Goal: Task Accomplishment & Management: Complete application form

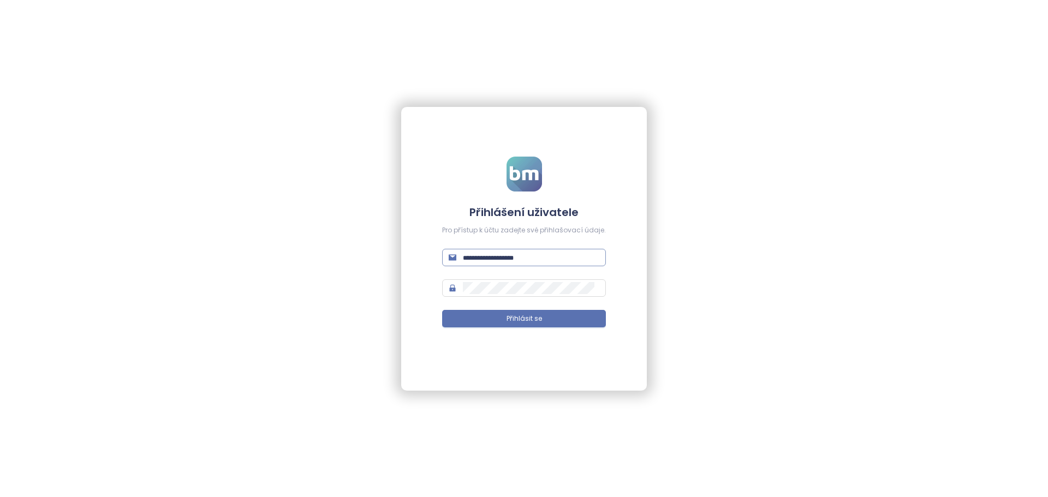
click at [502, 259] on input "text" at bounding box center [531, 258] width 136 height 12
click at [535, 256] on input "text" at bounding box center [531, 258] width 136 height 12
type input "**********"
click at [527, 314] on span "Přihlásit se" at bounding box center [524, 319] width 35 height 10
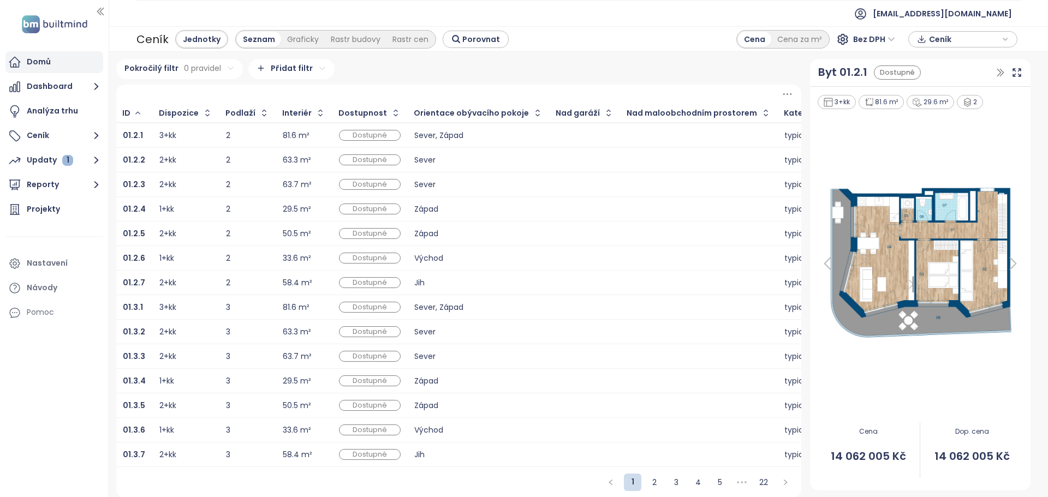
click at [32, 58] on div "Domů" at bounding box center [39, 62] width 24 height 14
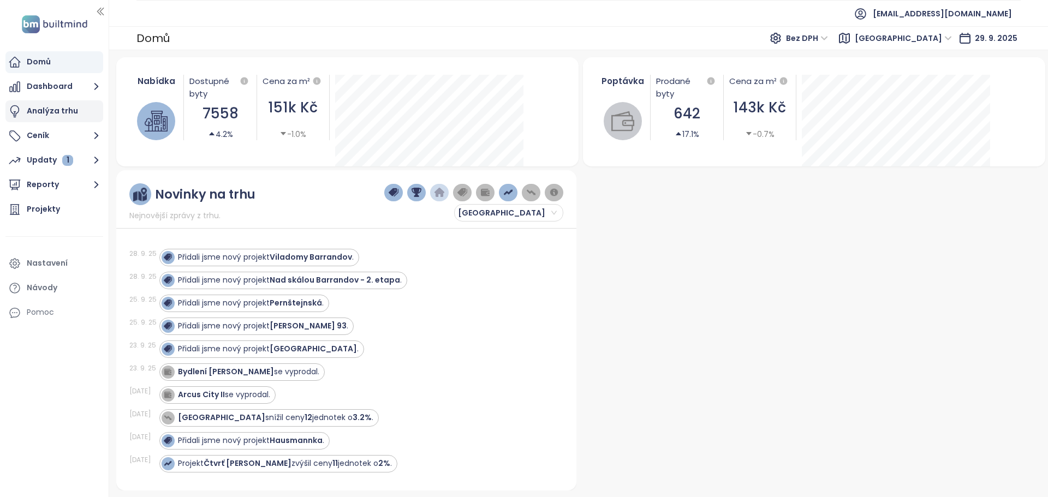
click at [45, 111] on div "Analýza trhu" at bounding box center [52, 111] width 51 height 14
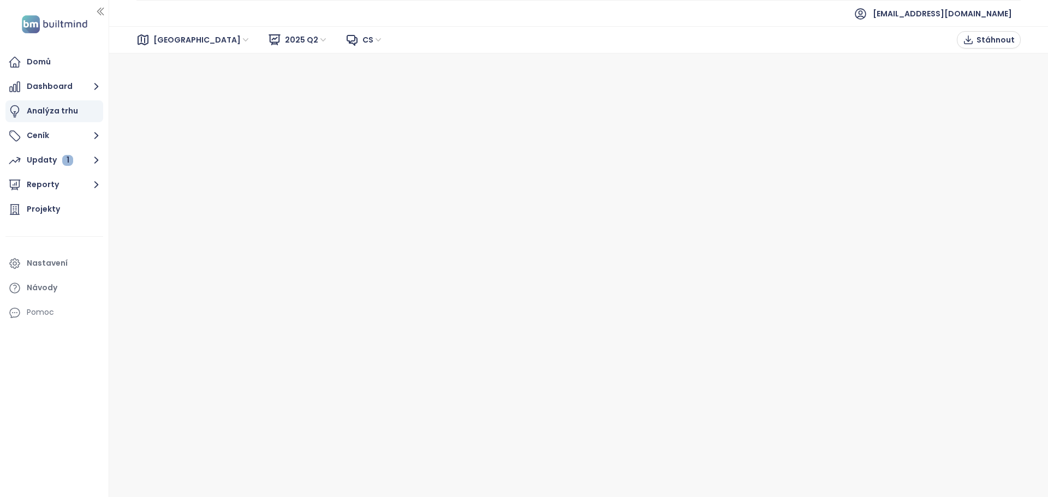
click at [158, 37] on span "[GEOGRAPHIC_DATA]" at bounding box center [201, 40] width 97 height 16
click at [171, 81] on div "[GEOGRAPHIC_DATA]" at bounding box center [201, 79] width 87 height 12
click at [1003, 38] on span "Stáhnout" at bounding box center [996, 40] width 38 height 12
drag, startPoint x: 34, startPoint y: 87, endPoint x: 43, endPoint y: 81, distance: 10.3
click at [34, 87] on button "Dashboard" at bounding box center [54, 87] width 98 height 22
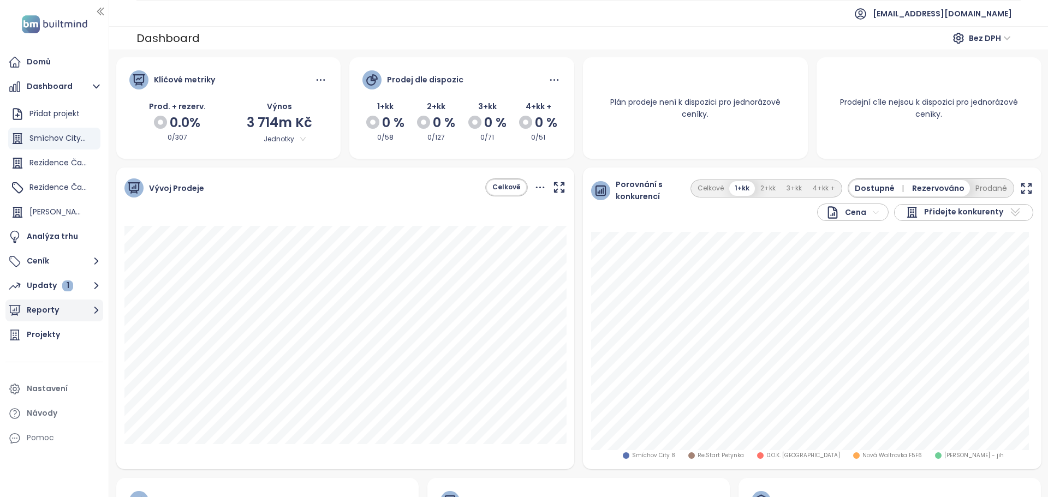
click at [56, 307] on button "Reporty" at bounding box center [54, 311] width 98 height 22
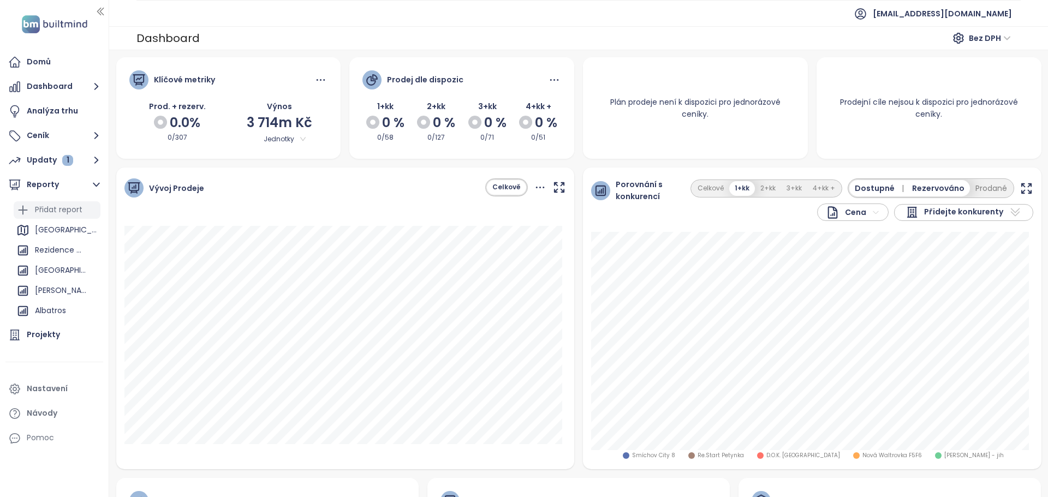
click at [40, 207] on div "Přidat report" at bounding box center [58, 210] width 47 height 14
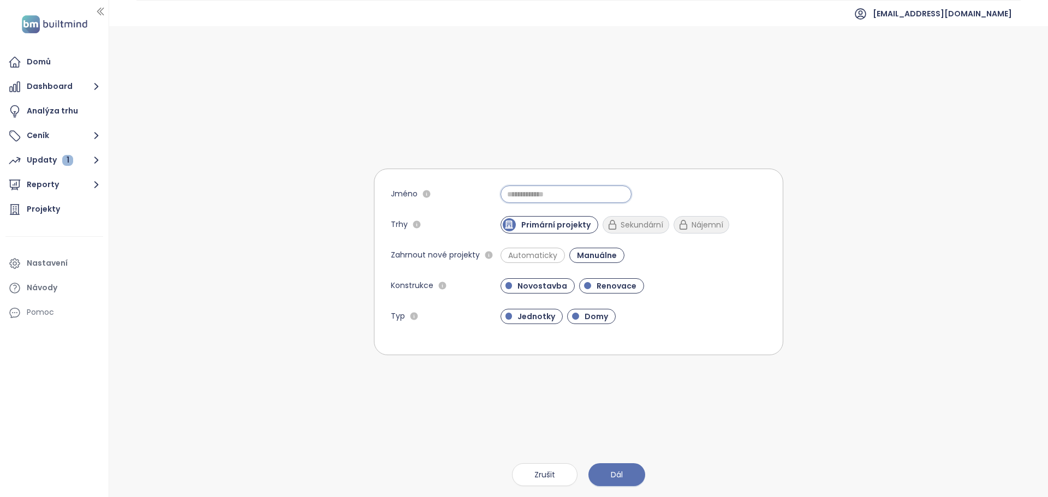
click at [529, 192] on input "Jméno" at bounding box center [566, 194] width 131 height 17
type input "*******"
click at [610, 287] on span "Renovace" at bounding box center [616, 286] width 51 height 11
click at [631, 478] on button "Dál" at bounding box center [616, 474] width 57 height 23
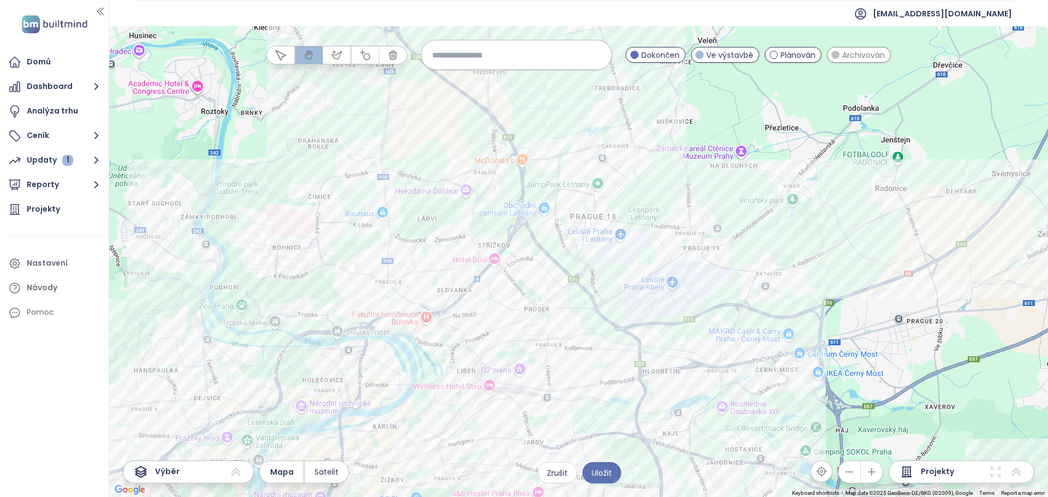
drag, startPoint x: 717, startPoint y: 168, endPoint x: 666, endPoint y: 210, distance: 66.3
click at [666, 210] on div at bounding box center [578, 261] width 939 height 471
click at [550, 222] on div "Byty Letnian Kliknutím otevřete Dvojitým kliknutím zahrnete" at bounding box center [578, 261] width 939 height 471
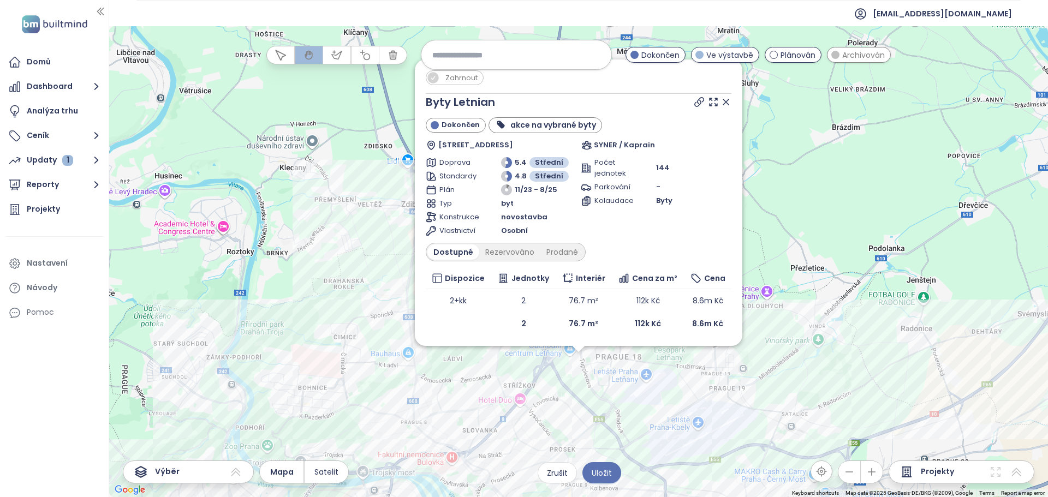
click at [727, 104] on icon at bounding box center [726, 102] width 11 height 11
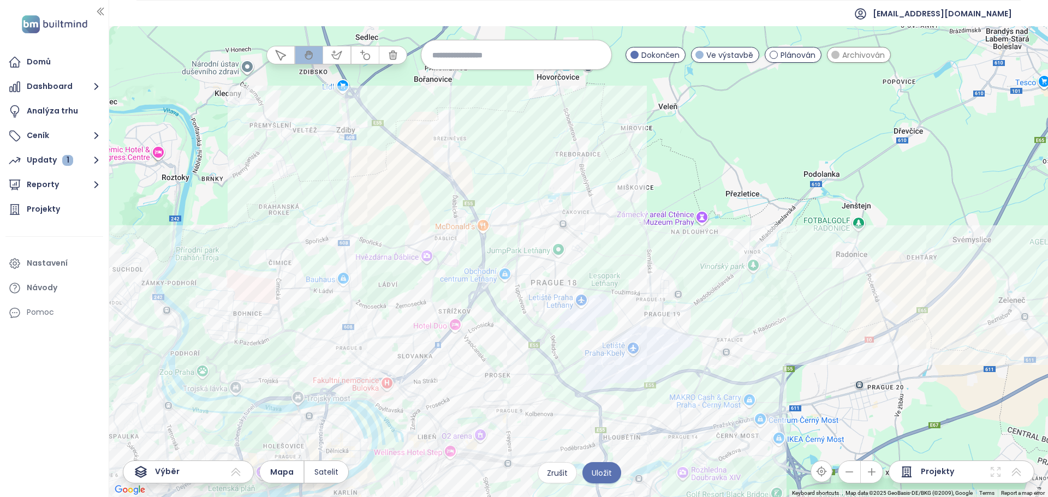
drag, startPoint x: 746, startPoint y: 269, endPoint x: 670, endPoint y: 186, distance: 112.1
click at [670, 186] on div at bounding box center [578, 261] width 939 height 471
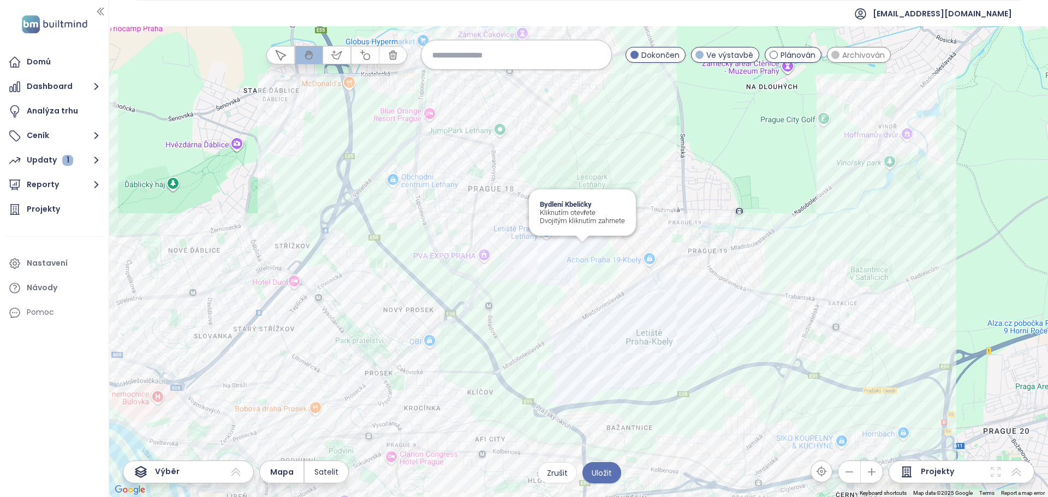
click at [580, 247] on div "Bydlení Kbeličky Kliknutím otevřete Dvojitým kliknutím zahrnete" at bounding box center [578, 261] width 939 height 471
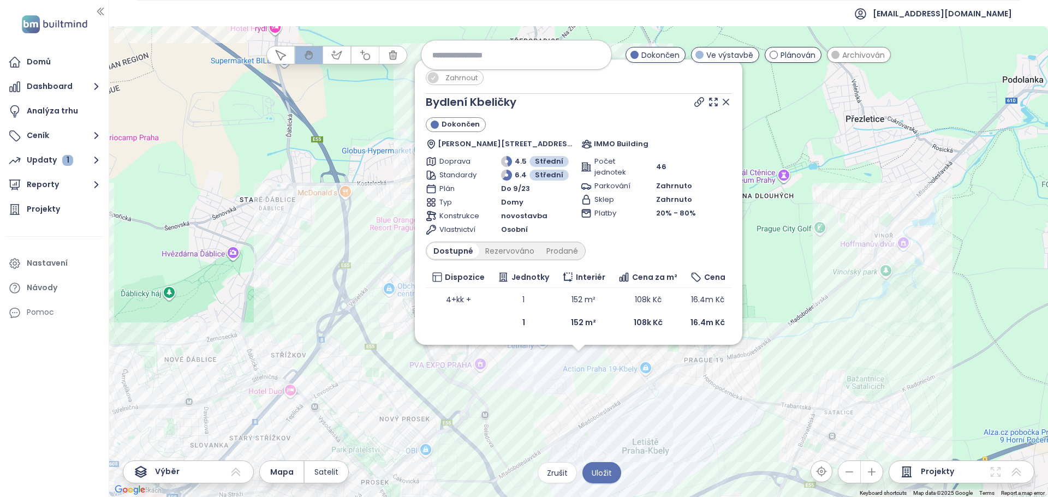
click at [718, 379] on div "Zahrnout Bydlení Kbeličky Dokončen [PERSON_NAME] 1216/32, 197 00 [GEOGRAPHIC_DA…" at bounding box center [578, 261] width 939 height 471
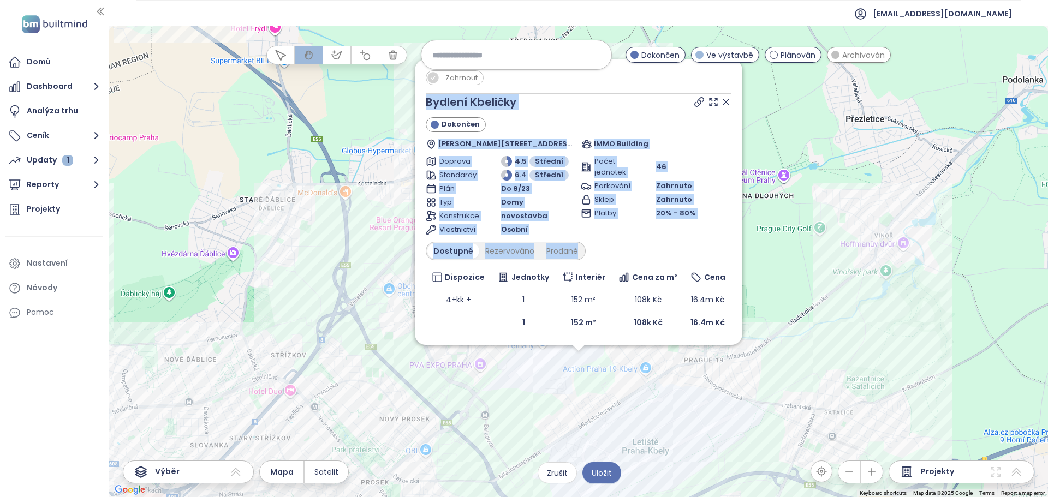
drag, startPoint x: 553, startPoint y: 355, endPoint x: 631, endPoint y: 239, distance: 140.0
click at [631, 239] on div "Zahrnout Bydlení Kbeličky Dokončen [PERSON_NAME] 1216/32, 197 00 [GEOGRAPHIC_DA…" at bounding box center [578, 261] width 939 height 471
click at [726, 101] on icon at bounding box center [726, 102] width 11 height 11
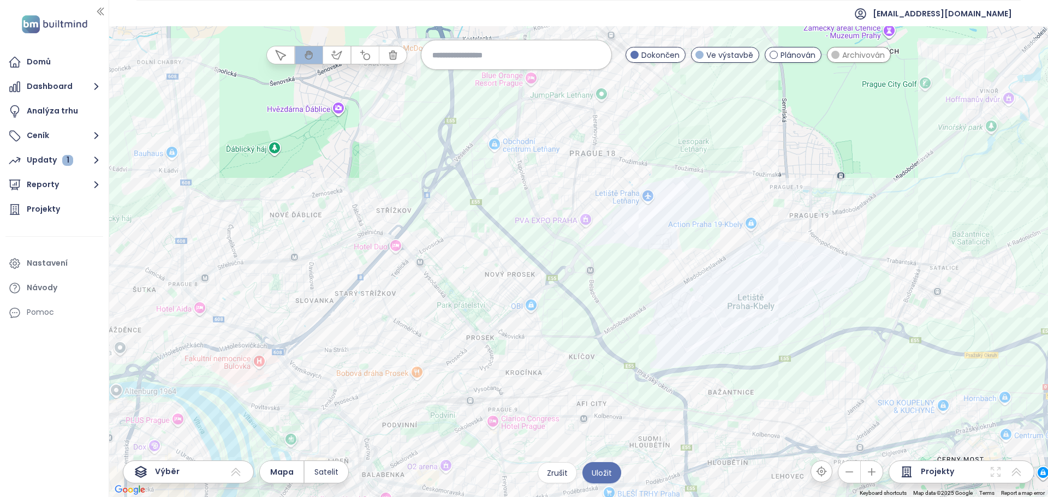
drag, startPoint x: 460, startPoint y: 366, endPoint x: 566, endPoint y: 223, distance: 178.3
click at [566, 223] on div at bounding box center [578, 261] width 939 height 471
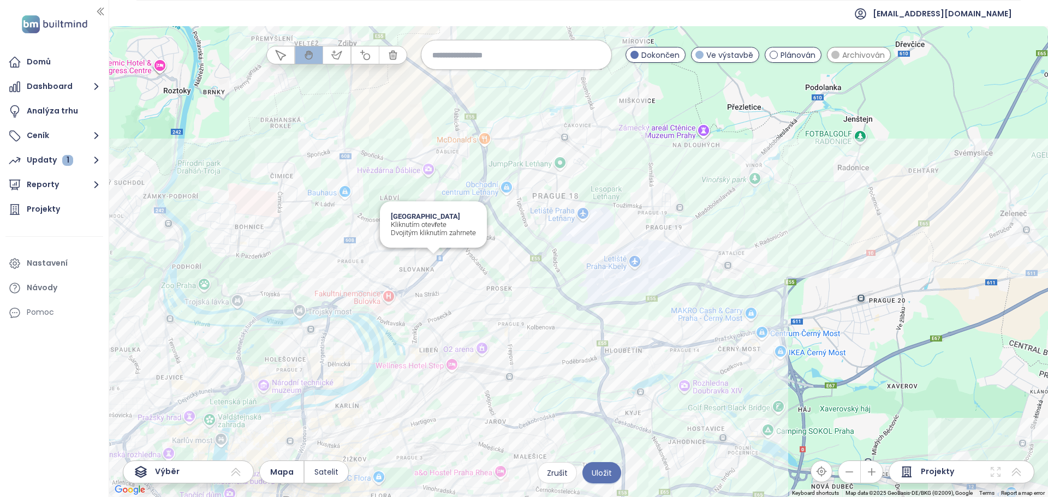
click at [431, 263] on div "Villa Střížkovská Kliknutím otevřete Dvojitým kliknutím zahrnete" at bounding box center [578, 261] width 939 height 471
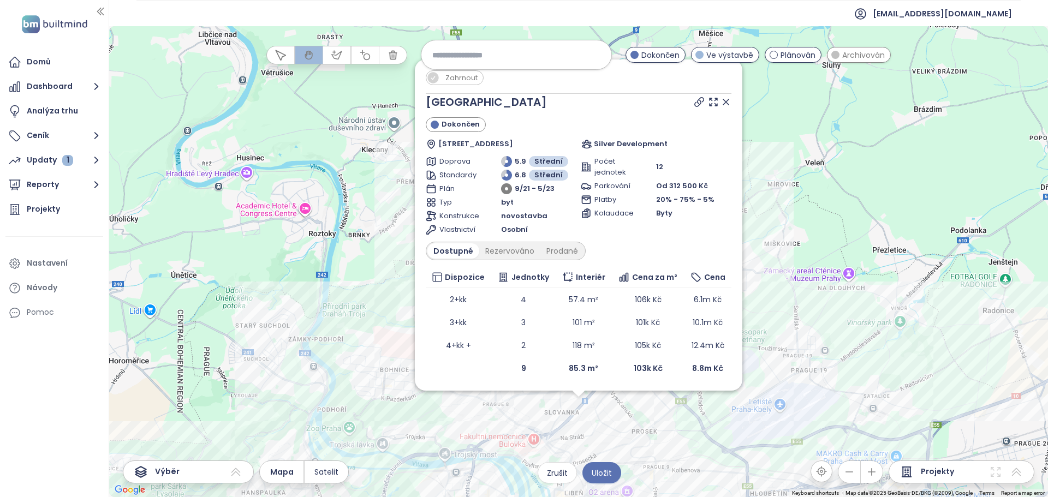
click at [461, 79] on span "Zahrnout" at bounding box center [461, 78] width 43 height 14
click at [726, 101] on icon at bounding box center [726, 102] width 11 height 11
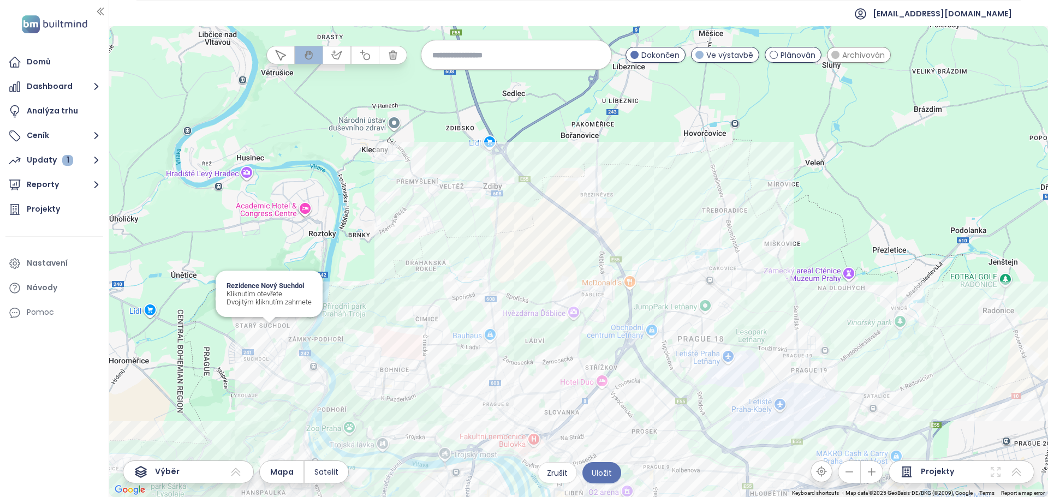
click at [271, 335] on div "Rezidence Nový Suchdol Kliknutím otevřete Dvojitým kliknutím zahrnete" at bounding box center [578, 261] width 939 height 471
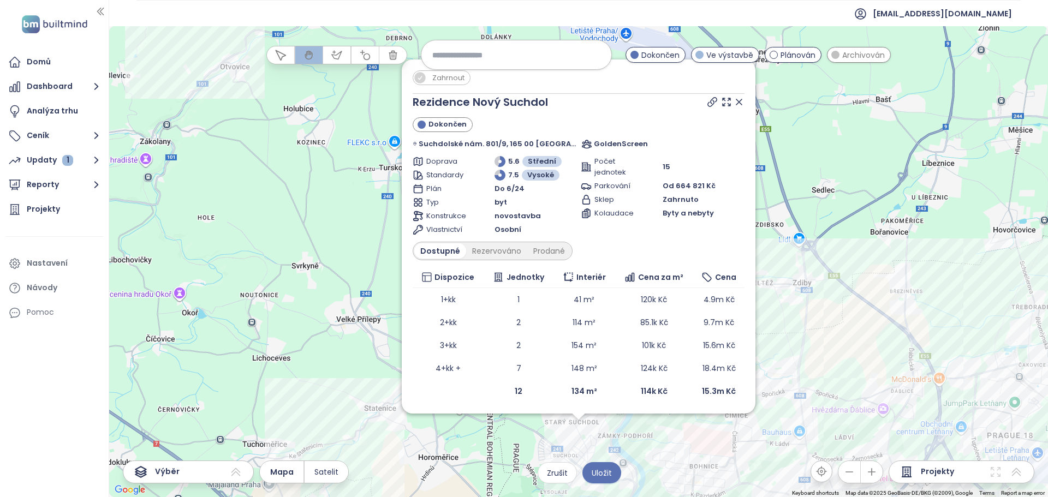
click at [734, 98] on icon at bounding box center [739, 102] width 11 height 11
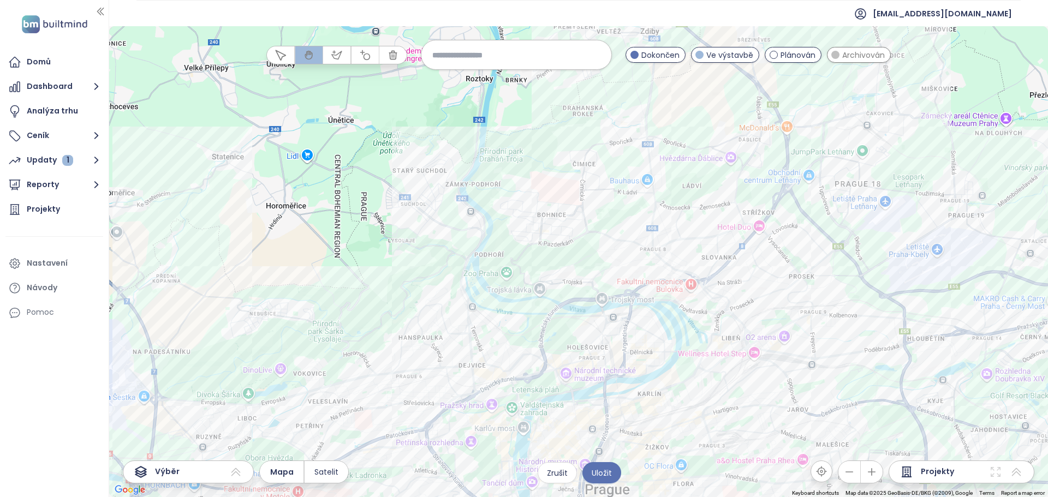
drag, startPoint x: 671, startPoint y: 358, endPoint x: 507, endPoint y: 91, distance: 313.4
click at [509, 92] on div at bounding box center [578, 261] width 939 height 471
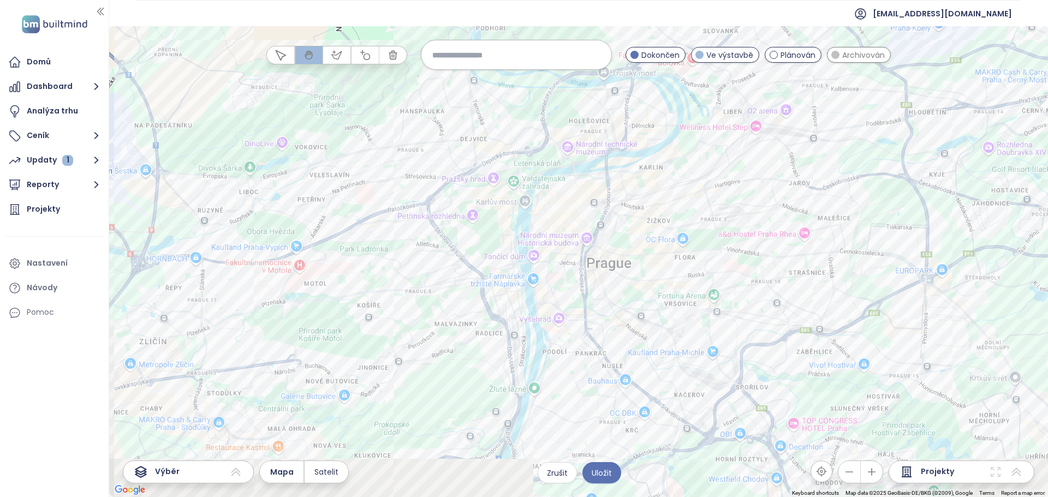
drag, startPoint x: 493, startPoint y: 195, endPoint x: 511, endPoint y: 148, distance: 50.3
click at [511, 148] on div at bounding box center [578, 261] width 939 height 471
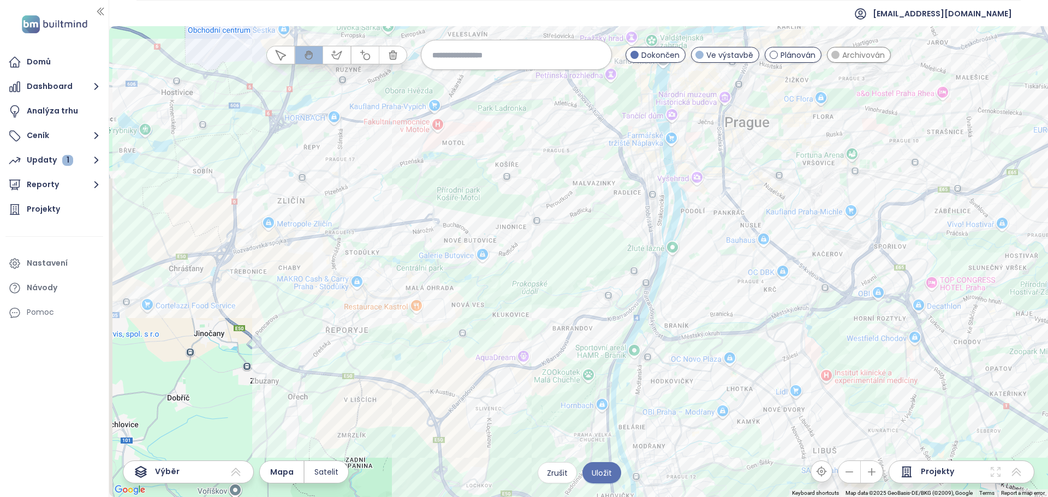
drag, startPoint x: 222, startPoint y: 305, endPoint x: 345, endPoint y: 185, distance: 171.8
click at [345, 185] on div at bounding box center [578, 261] width 939 height 471
click at [357, 324] on div "Rezidence Dalejská Kliknutím otevřete Dvojitým kliknutím zahrnete" at bounding box center [578, 261] width 939 height 471
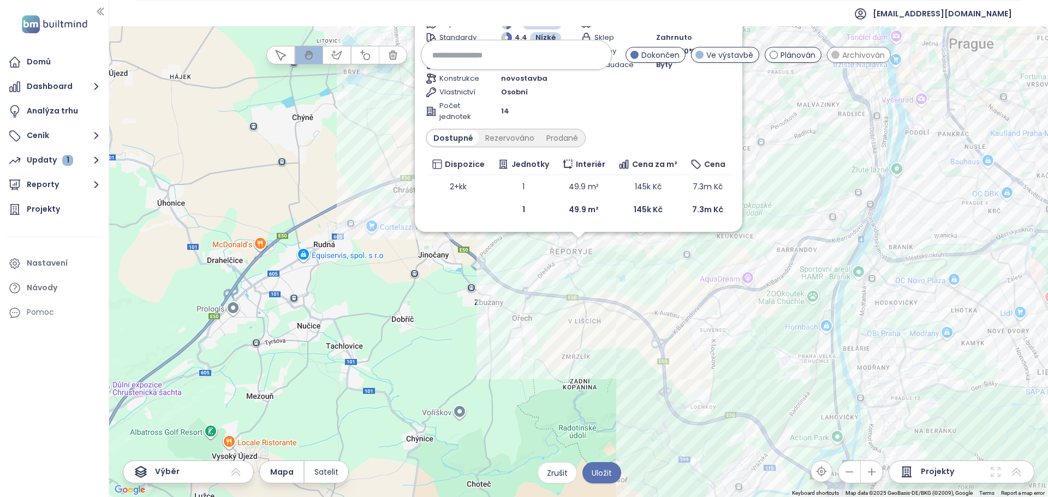
click at [734, 315] on div "Zahrnout Rezidence Dalejská Dokončen Dalejská 56/1, 155 00 Řeporyje, Czechia AR…" at bounding box center [578, 261] width 939 height 471
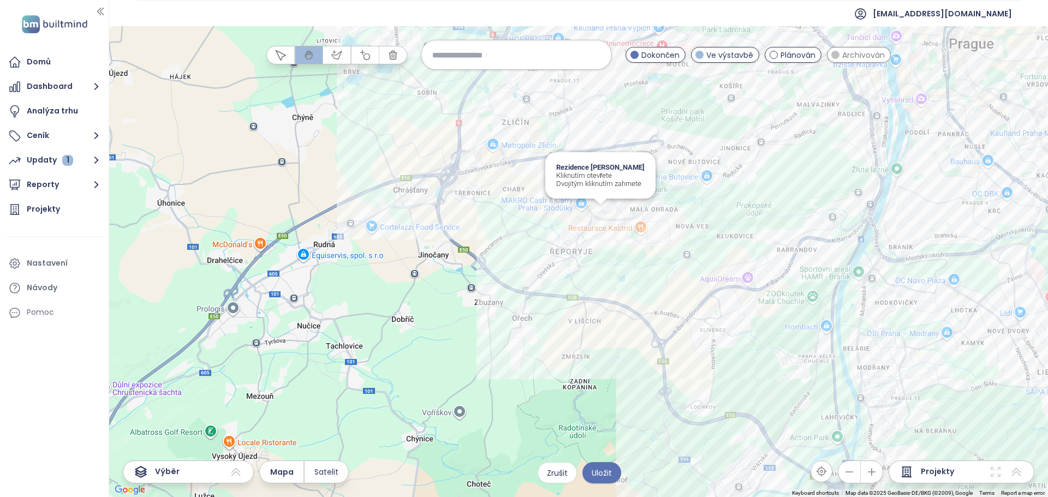
click at [600, 213] on div "Rezidence [PERSON_NAME] Kliknutím otevřete Dvojitým kliknutím zahrnete" at bounding box center [578, 261] width 939 height 471
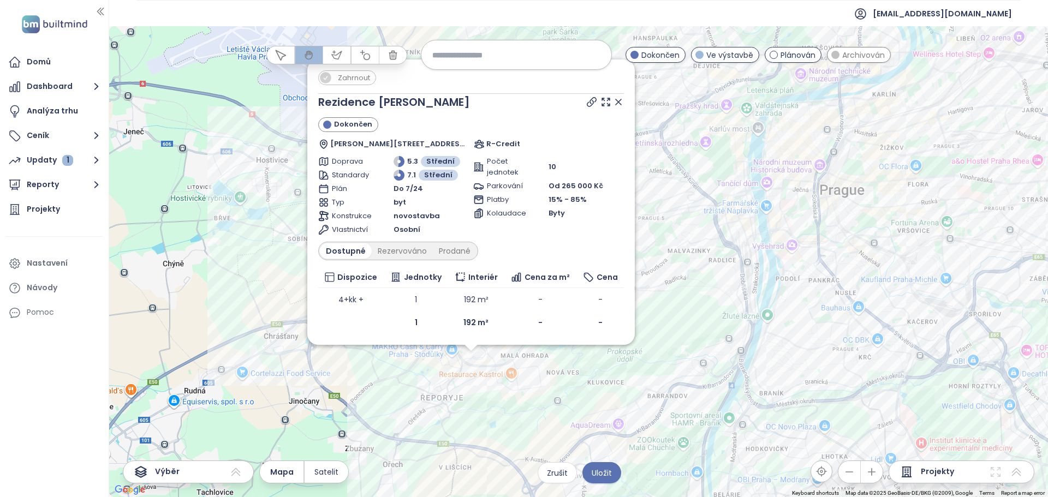
drag, startPoint x: 697, startPoint y: 230, endPoint x: 604, endPoint y: 277, distance: 103.3
click at [604, 277] on div "Zahrnout Rezidence Wiesenthalova Dokončen Wiesenthalova 4, 155 00 Řeporyje, Cze…" at bounding box center [578, 261] width 939 height 471
click at [685, 282] on div "Zahrnout Rezidence Wiesenthalova Dokončen Wiesenthalova 4, 155 00 Řeporyje, Cze…" at bounding box center [578, 261] width 939 height 471
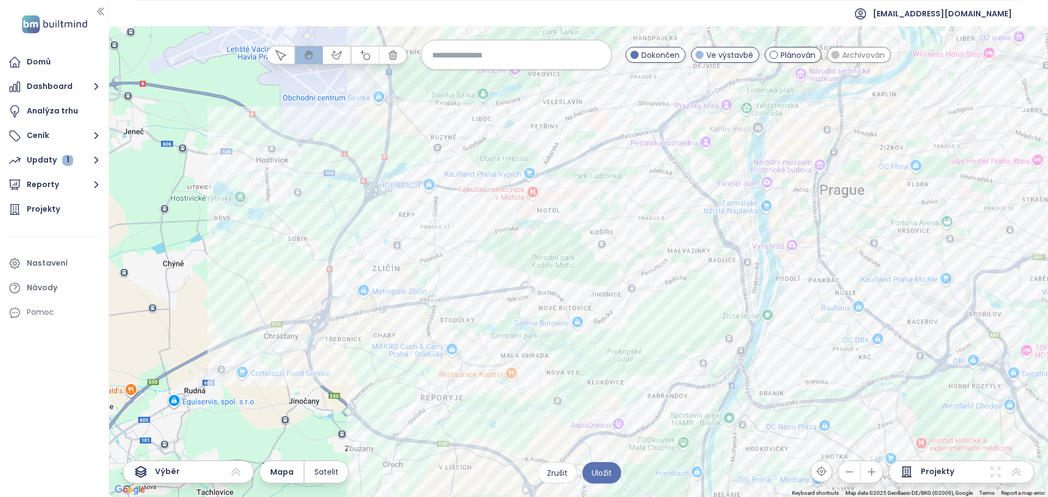
click at [717, 57] on span "Ve výstavbě" at bounding box center [729, 55] width 47 height 12
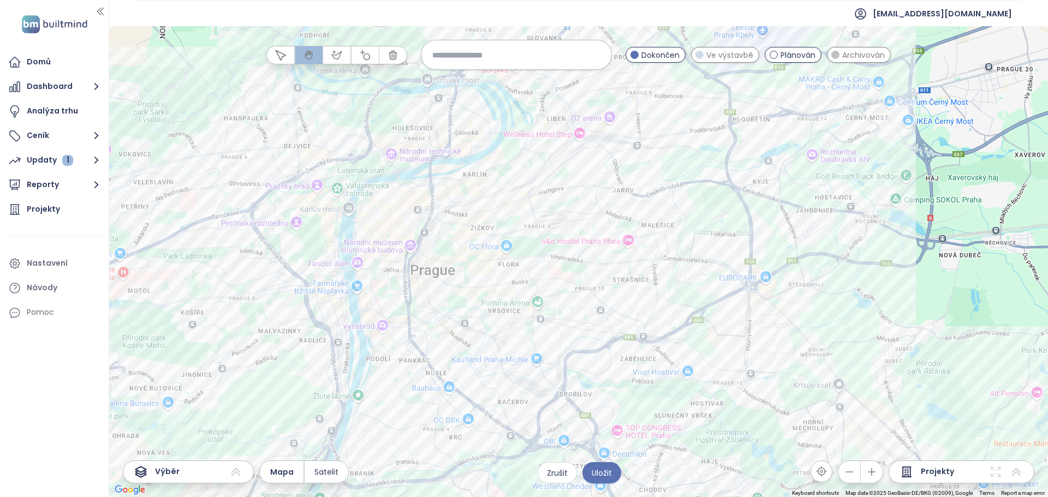
drag, startPoint x: 776, startPoint y: 166, endPoint x: 353, endPoint y: 232, distance: 427.6
click at [349, 244] on div at bounding box center [578, 261] width 939 height 471
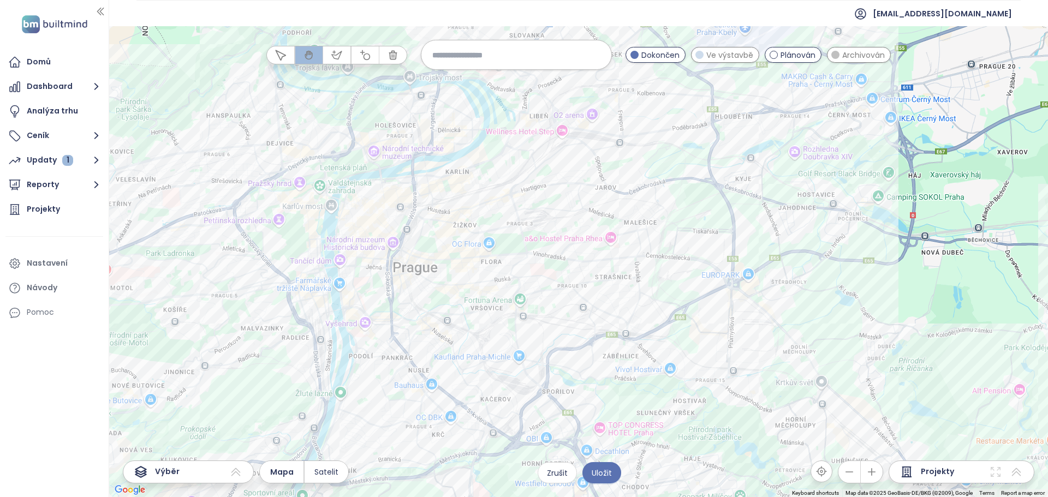
click at [709, 53] on span "Ve výstavbě" at bounding box center [729, 55] width 47 height 12
click at [647, 56] on span "Dokončen" at bounding box center [660, 55] width 38 height 12
click at [660, 53] on span "Dokončen" at bounding box center [660, 55] width 38 height 12
drag, startPoint x: 808, startPoint y: 57, endPoint x: 820, endPoint y: 57, distance: 12.6
click at [807, 57] on span "Plánován" at bounding box center [798, 55] width 35 height 12
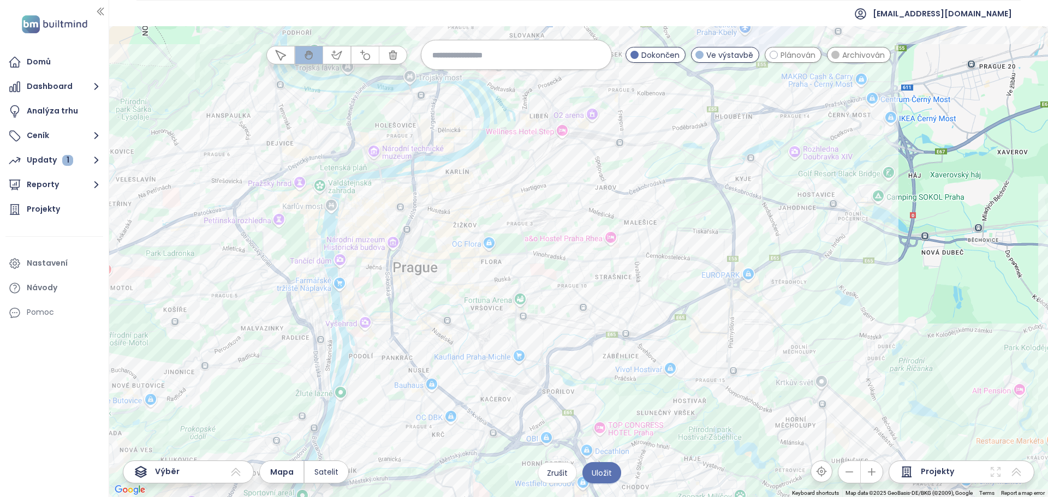
click at [843, 56] on span "Archivován" at bounding box center [863, 55] width 43 height 12
click at [847, 55] on span "Archivován" at bounding box center [863, 55] width 43 height 12
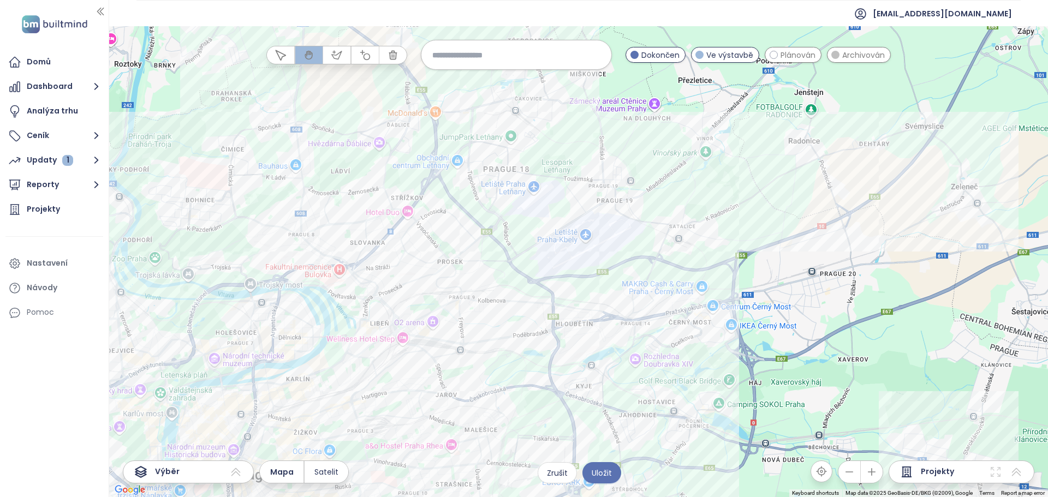
drag, startPoint x: 657, startPoint y: 175, endPoint x: 531, endPoint y: 265, distance: 155.3
click at [513, 371] on div at bounding box center [578, 261] width 939 height 471
click at [567, 188] on div "Albatros Kbely 5 - [PERSON_NAME] Kliknutím otevřete Dvojitým kliknutím zahrnete" at bounding box center [578, 261] width 939 height 471
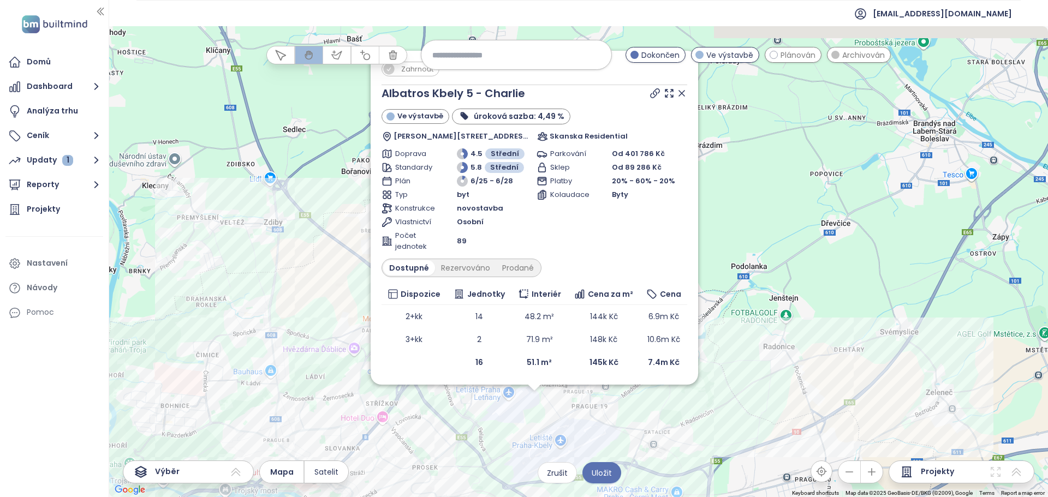
drag, startPoint x: 394, startPoint y: 305, endPoint x: 351, endPoint y: 463, distance: 163.9
click at [351, 463] on div "Zahrnout Albatros Kbely 5 - [PERSON_NAME] výstavbě úroková sazba: 4,49 % [PERSO…" at bounding box center [578, 261] width 939 height 471
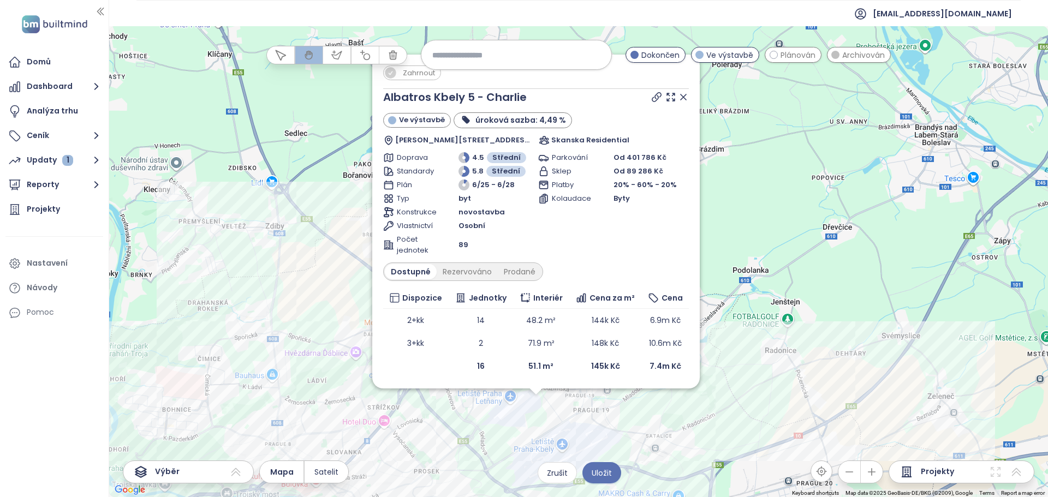
click at [409, 71] on span "Zahrnout" at bounding box center [418, 73] width 43 height 14
click at [824, 221] on div "Zahrnout Albatros Kbely 5 - [PERSON_NAME] výstavbě úroková sazba: 4,49 % [PERSO…" at bounding box center [578, 261] width 939 height 471
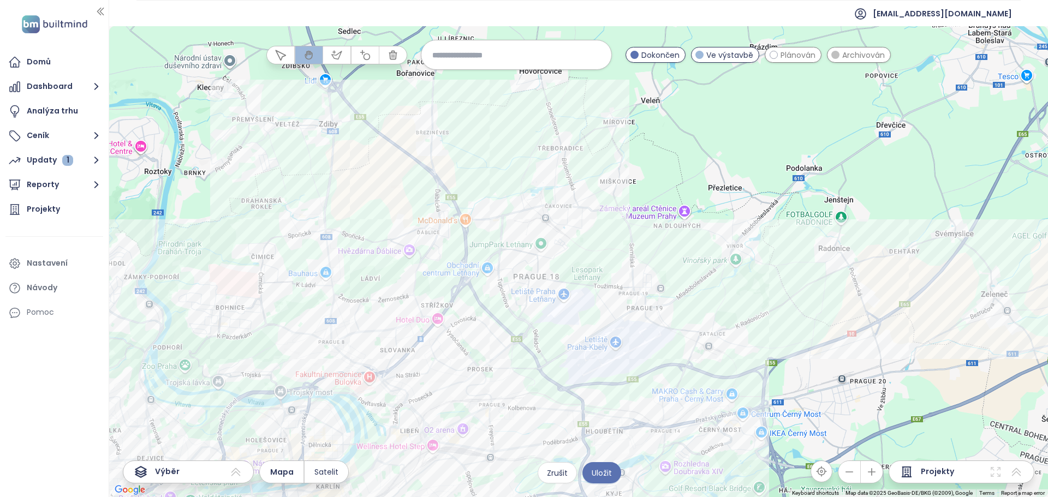
drag, startPoint x: 471, startPoint y: 274, endPoint x: 498, endPoint y: 224, distance: 57.4
click at [498, 224] on div at bounding box center [578, 261] width 939 height 471
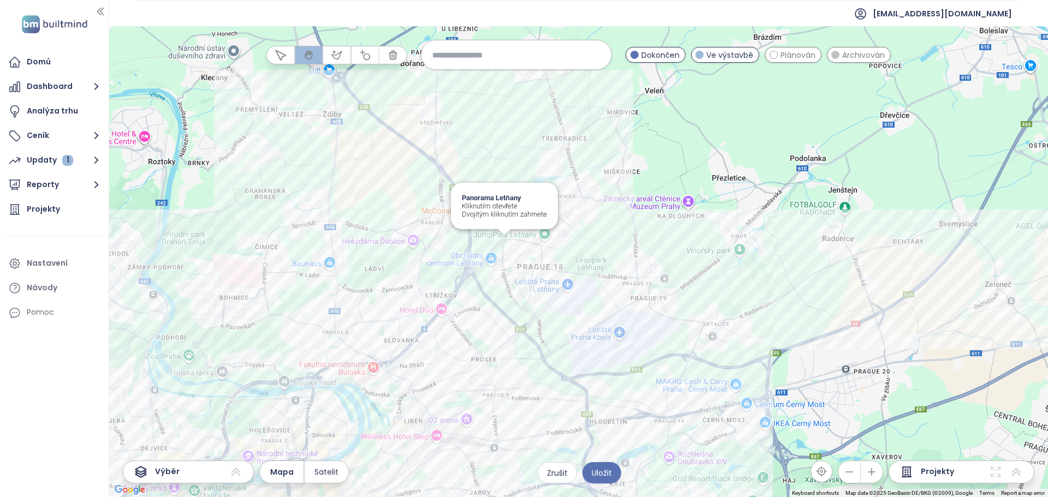
click at [504, 245] on div "Panorama Letňany Kliknutím otevřete Dvojitým kliknutím zahrnete" at bounding box center [578, 261] width 939 height 471
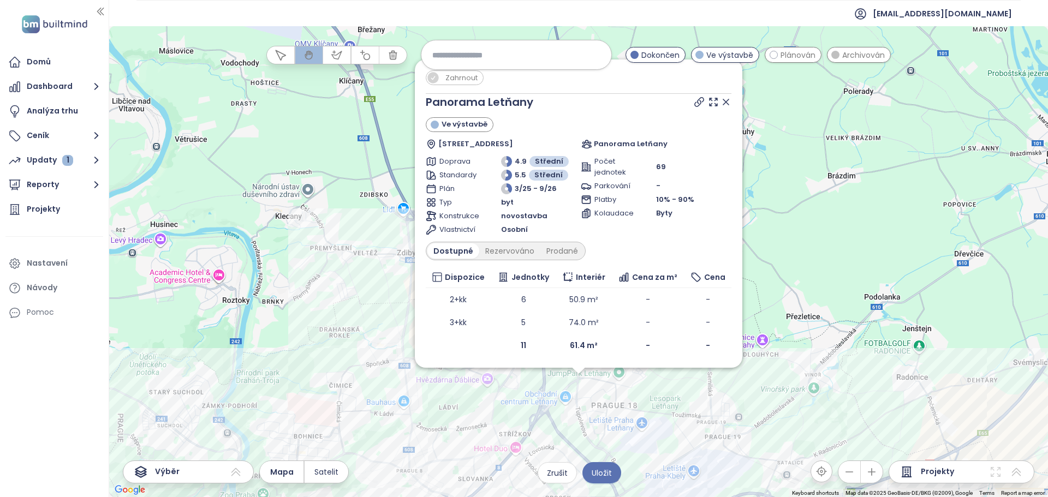
drag, startPoint x: 830, startPoint y: 185, endPoint x: 787, endPoint y: 183, distance: 43.2
click at [831, 185] on div "Zahrnout Panorama Letňany Ve výstavbě [STREET_ADDRESS] Panorama Letňany Doprava…" at bounding box center [578, 261] width 939 height 471
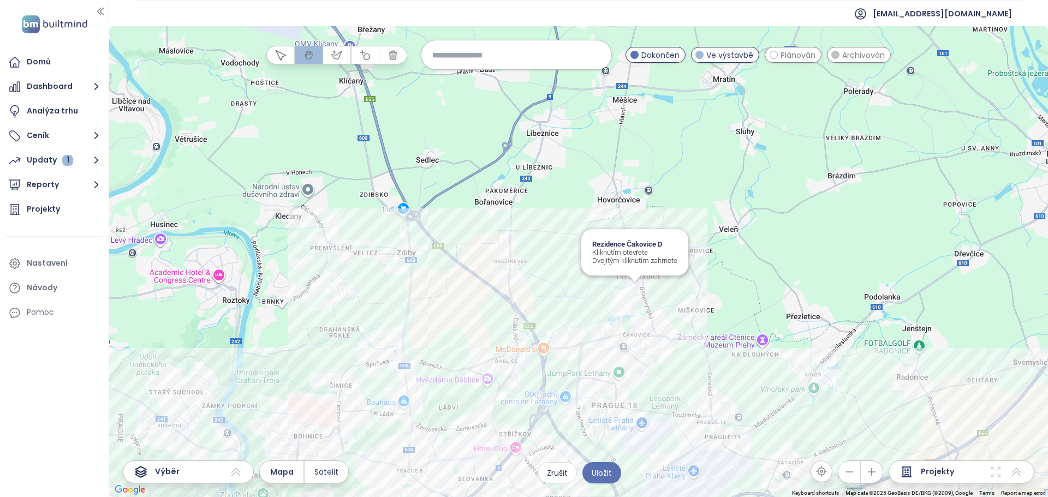
click at [634, 288] on div "Rezidence Čakovice D Kliknutím otevřete Dvojitým kliknutím zahrnete" at bounding box center [578, 261] width 939 height 471
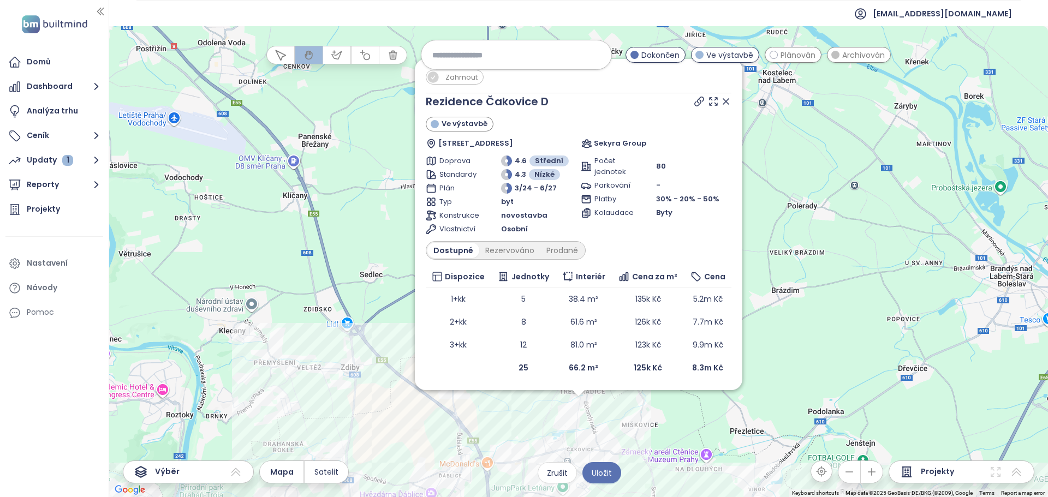
click at [461, 83] on span "Zahrnout" at bounding box center [461, 77] width 43 height 14
click at [831, 257] on div "Zahrnout Rezidence Čakovice D Ve výstavbě Schoellerova 210/57, 196 00 [GEOGRAPH…" at bounding box center [578, 261] width 939 height 471
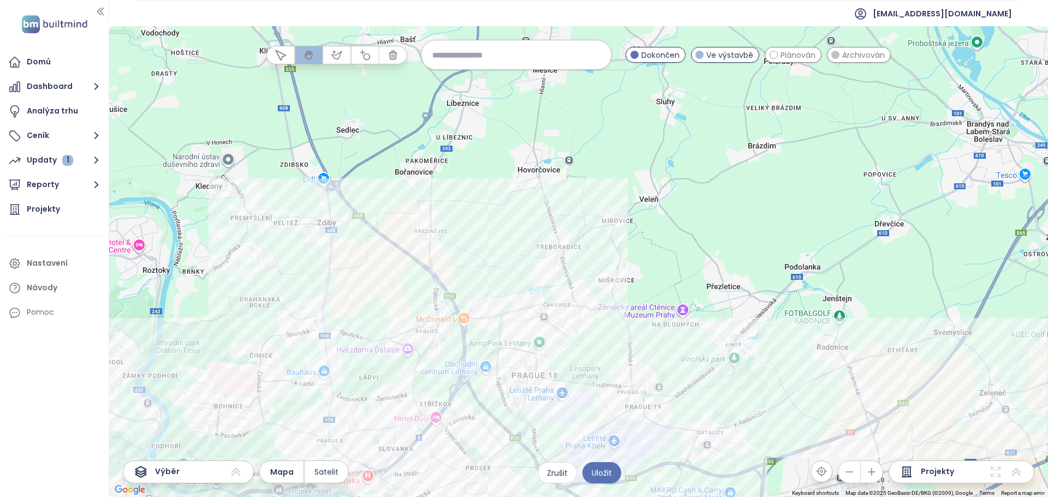
drag, startPoint x: 483, startPoint y: 360, endPoint x: 453, endPoint y: 205, distance: 157.9
click at [453, 206] on div at bounding box center [578, 261] width 939 height 471
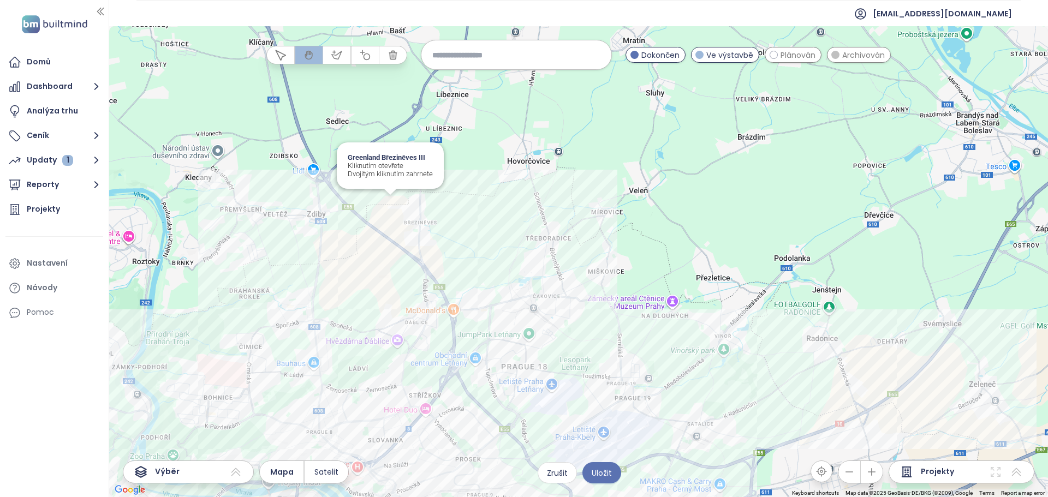
click at [389, 203] on div "Greenland Březiněves III Kliknutím otevřete Dvojitým kliknutím zahrnete" at bounding box center [578, 261] width 939 height 471
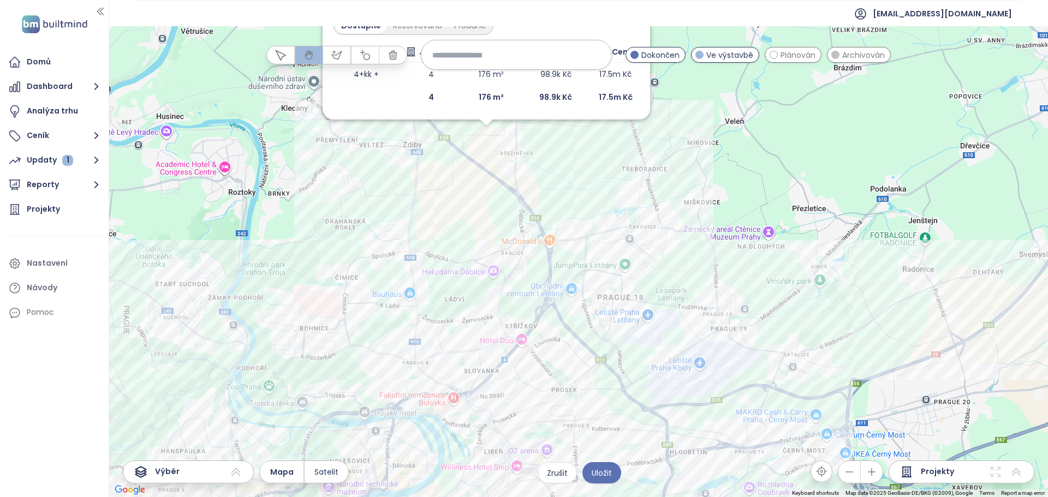
drag, startPoint x: 747, startPoint y: 212, endPoint x: 698, endPoint y: 176, distance: 60.9
click at [699, 176] on div "Zahrnout Greenland Březiněves III Ve výstavbě Zvěřinových 646/25, 182 00 [GEOGR…" at bounding box center [578, 261] width 939 height 471
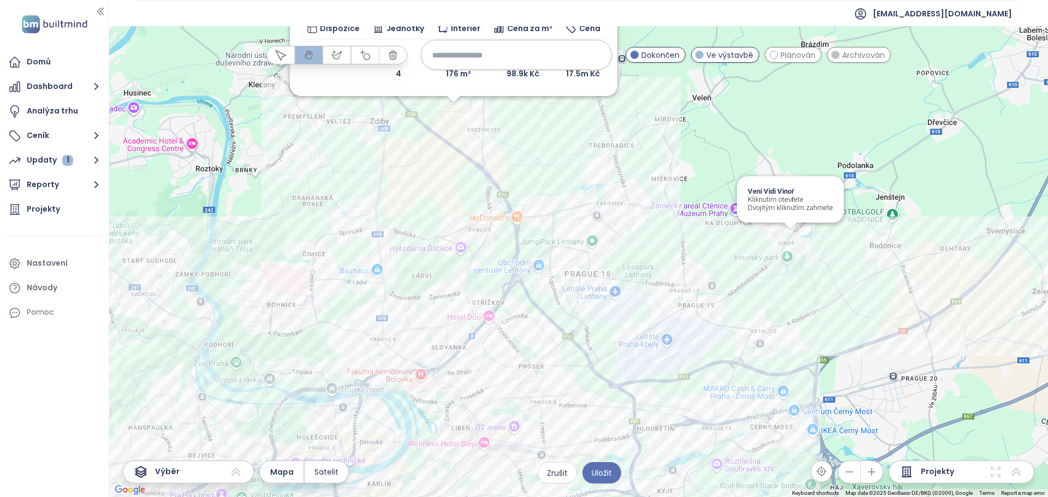
click at [792, 239] on div "Zahrnout Greenland Březiněves III Ve výstavbě Zvěřinových 646/25, 182 00 [GEOGR…" at bounding box center [578, 261] width 939 height 471
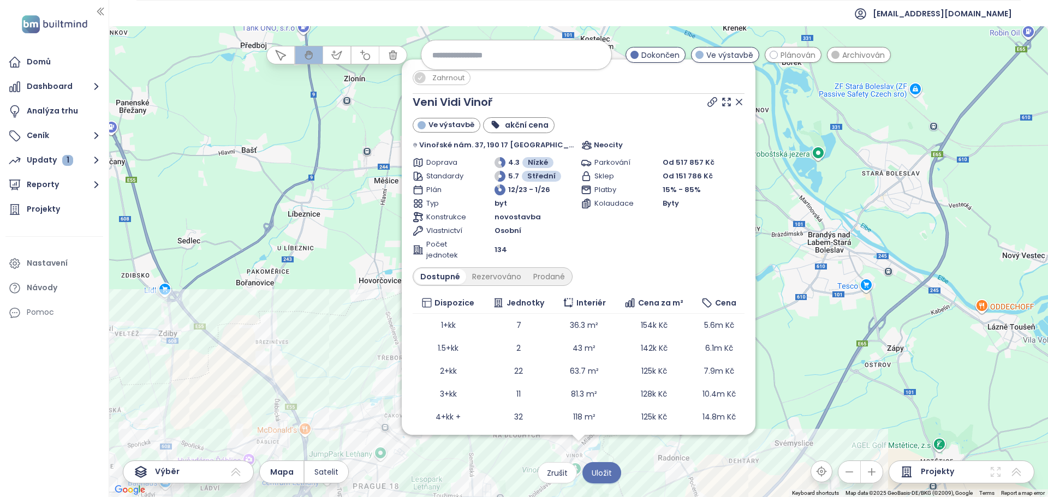
click at [460, 78] on span "Zahrnout" at bounding box center [448, 78] width 43 height 14
click at [799, 361] on div "Zahrnout Veni Vidi Vinoř Ve výstavbě akční cena Vinořské nám. 37, 190 17 [GEOGR…" at bounding box center [578, 261] width 939 height 471
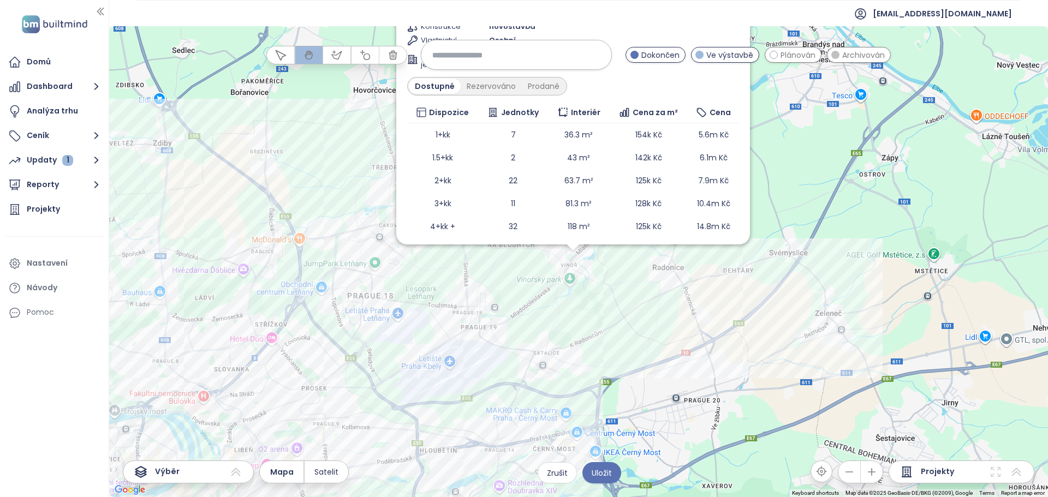
drag, startPoint x: 776, startPoint y: 324, endPoint x: 764, endPoint y: 181, distance: 143.5
click at [764, 181] on div "Zahrnout Veni Vidi Vinoř Ve výstavbě akční cena Vinořské nám. 37, 190 17 [GEOGR…" at bounding box center [578, 261] width 939 height 471
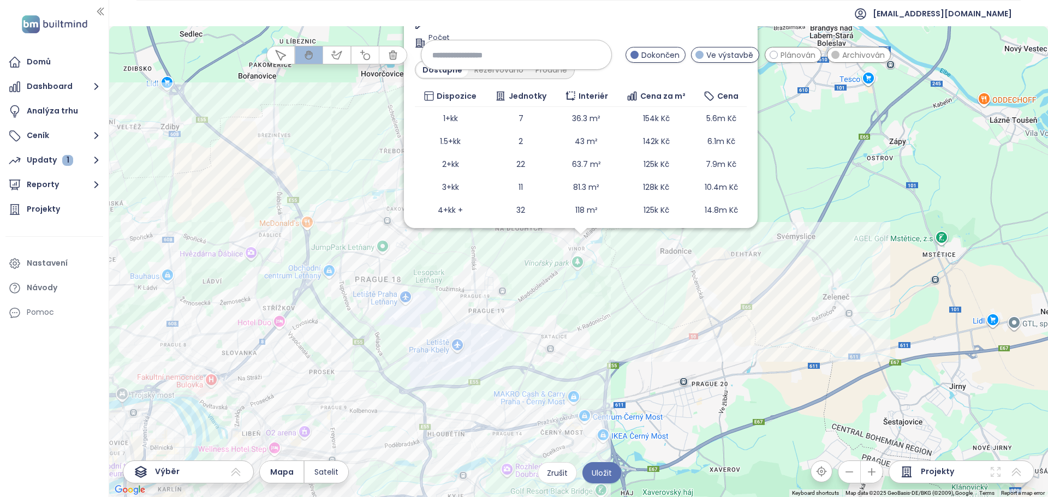
click at [618, 313] on div "Zahrnout Veni Vidi Vinoř Ve výstavbě akční cena Vinořské nám. 37, 190 17 [GEOGR…" at bounding box center [578, 261] width 939 height 471
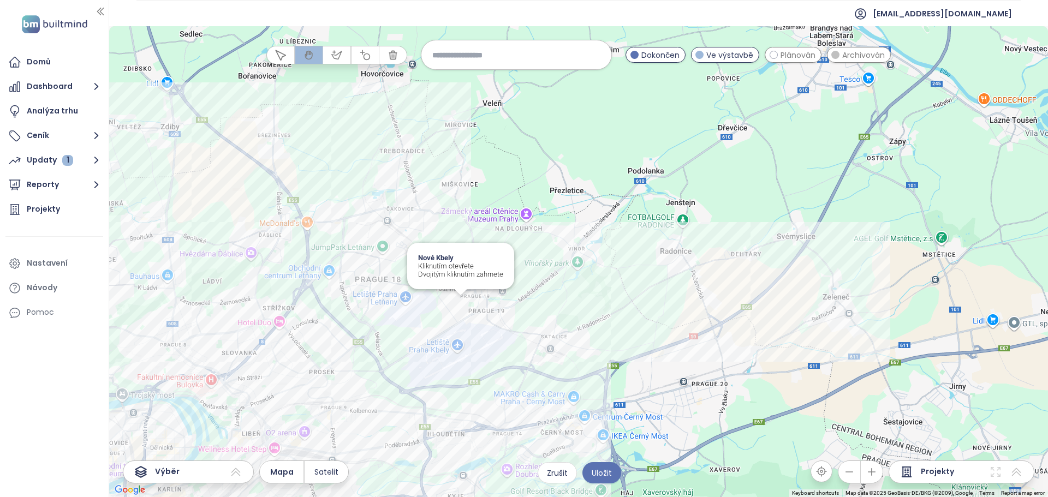
click at [462, 306] on div "Nové Kbely Kliknutím otevřete Dvojitým kliknutím zahrnete" at bounding box center [578, 261] width 939 height 471
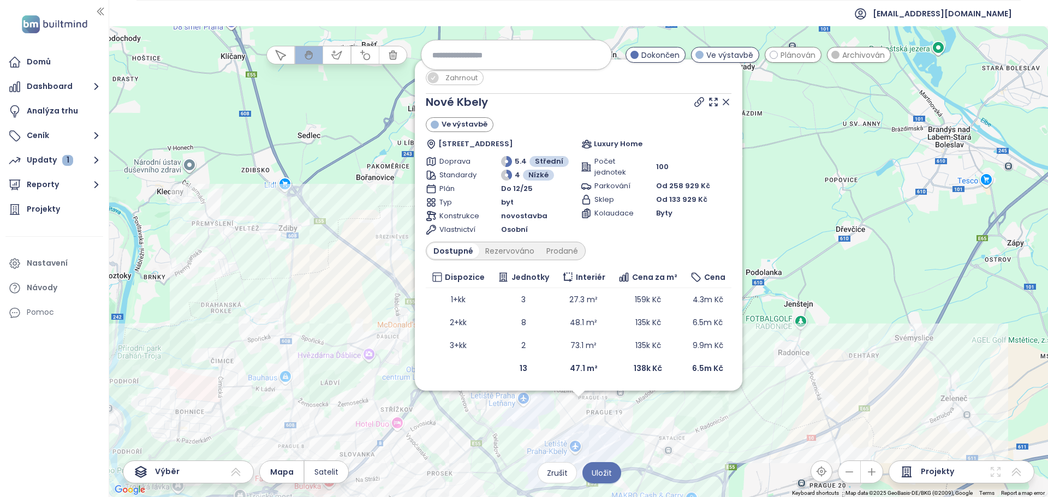
click at [451, 80] on span "Zahrnout" at bounding box center [461, 78] width 43 height 14
click at [797, 234] on div "Zahrnout [GEOGRAPHIC_DATA] Ve výstavbě [STREET_ADDRESS] Luxury Home Doprava 5.4…" at bounding box center [578, 261] width 939 height 471
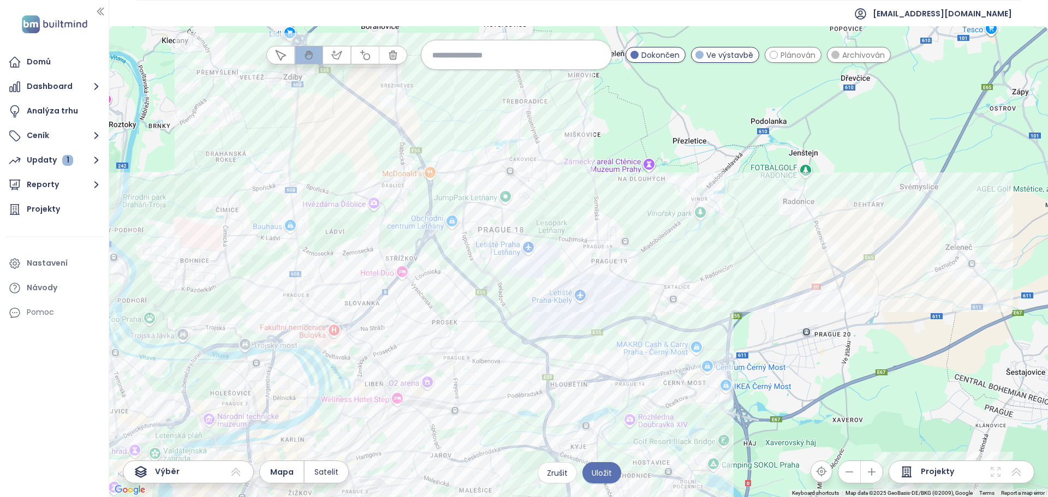
drag, startPoint x: 564, startPoint y: 312, endPoint x: 567, endPoint y: 186, distance: 126.1
click at [567, 186] on div at bounding box center [578, 261] width 939 height 471
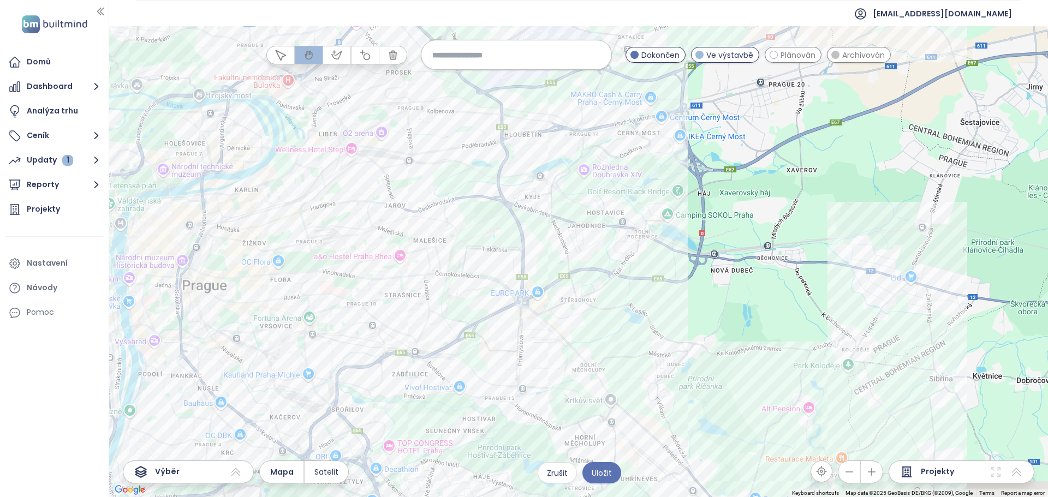
drag, startPoint x: 504, startPoint y: 423, endPoint x: 453, endPoint y: 233, distance: 196.8
click at [453, 233] on div at bounding box center [578, 261] width 939 height 471
click at [575, 304] on div "Malý háj XIV Kliknutím otevřete Dvojitým kliknutím zahrnete" at bounding box center [578, 261] width 939 height 471
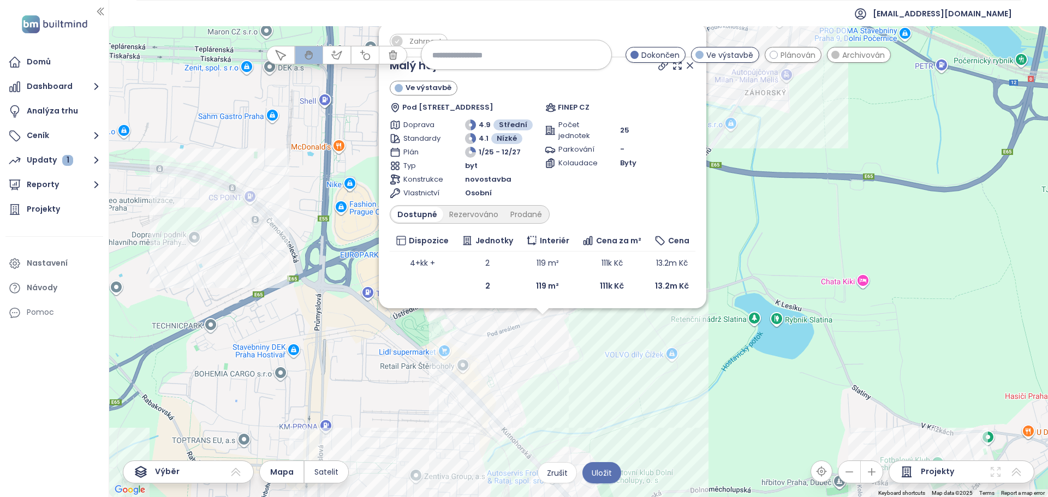
drag, startPoint x: 614, startPoint y: 305, endPoint x: 612, endPoint y: 357, distance: 52.4
click at [612, 357] on div "Zahrnout Malý háj XIV Ve výstavbě Pod areálem 366/9, 102 00 [GEOGRAPHIC_DATA], …" at bounding box center [578, 261] width 939 height 471
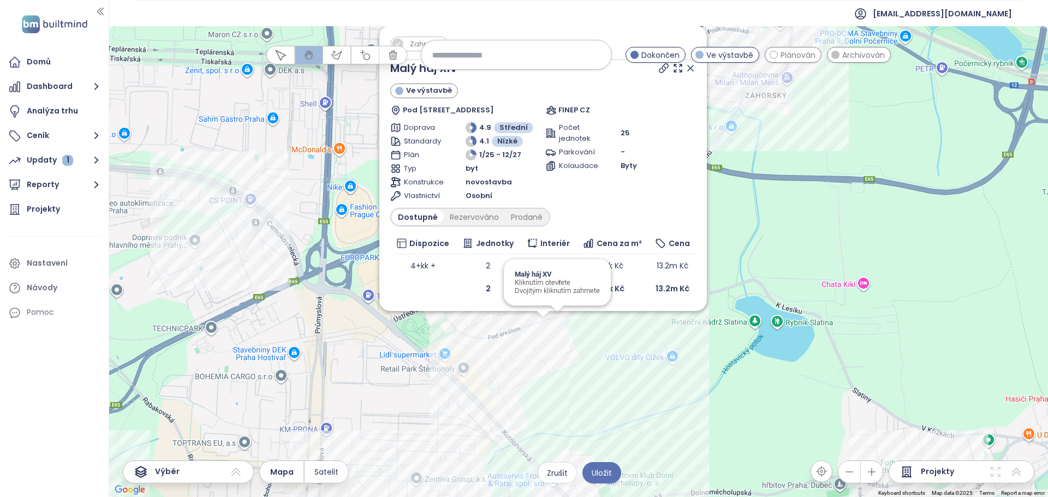
click at [554, 323] on div "Zahrnout Malý háj XIV Ve výstavbě Pod areálem 366/9, 102 00 [GEOGRAPHIC_DATA], …" at bounding box center [578, 261] width 939 height 471
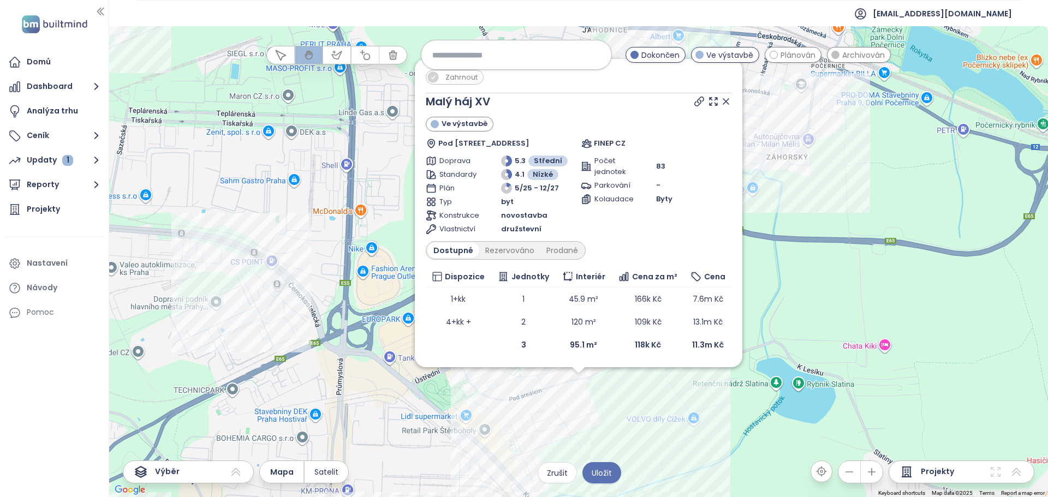
click at [462, 78] on span "Zahrnout" at bounding box center [461, 77] width 43 height 14
click at [815, 306] on div "Zahrnout Malý háj XV Ve výstavbě Pod areálem 396/1d, 102 00 [GEOGRAPHIC_DATA], …" at bounding box center [578, 261] width 939 height 471
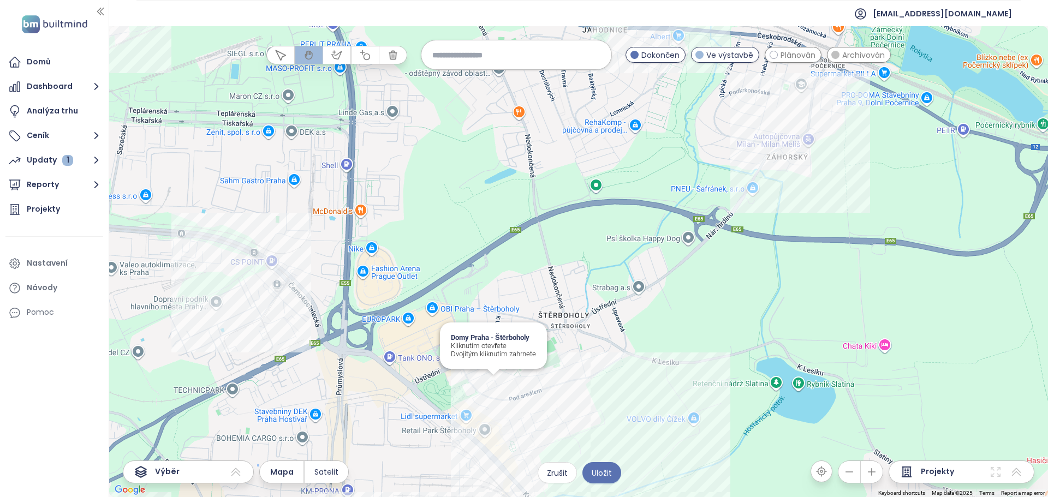
click at [495, 383] on div "Domy Praha - Štěrboholy Kliknutím otevřete Dvojitým kliknutím zahrnete" at bounding box center [578, 261] width 939 height 471
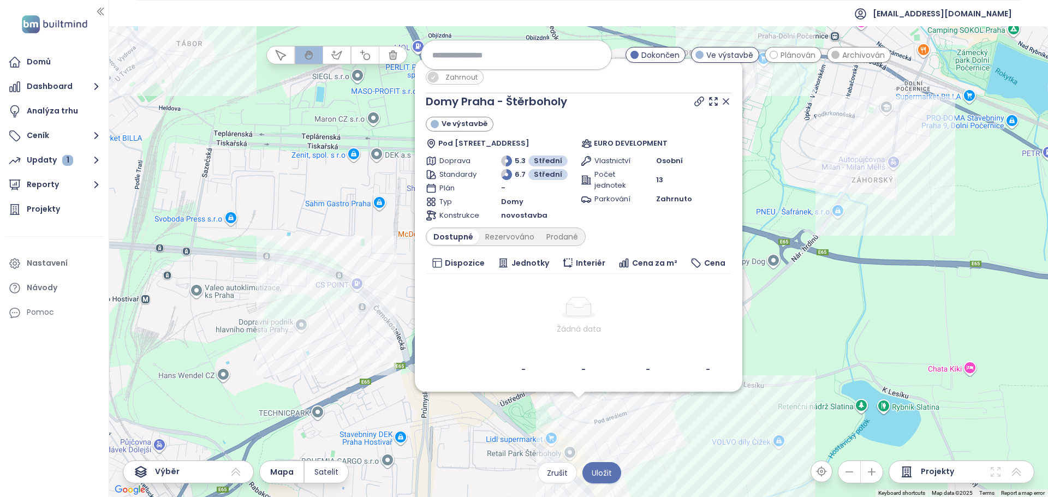
click at [847, 340] on div "Zahrnout Domy Praha - Štěrboholy Ve výstavbě Pod areálem 577/47, 102 00 [GEOGRA…" at bounding box center [578, 261] width 939 height 471
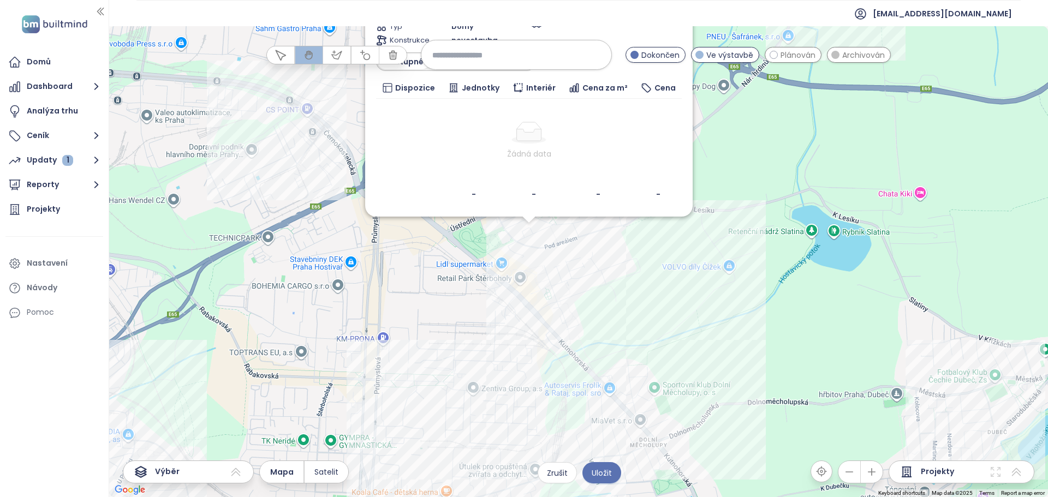
drag, startPoint x: 789, startPoint y: 362, endPoint x: 733, endPoint y: 165, distance: 204.8
click at [734, 170] on div "Zahrnout Domy Praha - Štěrboholy Ve výstavbě Pod areálem 577/47, 102 00 [GEOGRA…" at bounding box center [578, 261] width 939 height 471
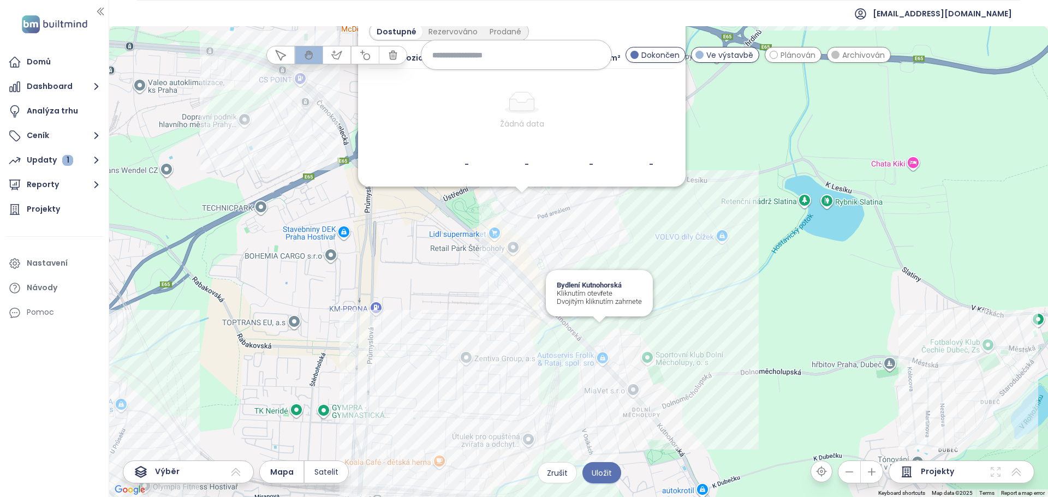
click at [648, 272] on div "Bydlení Kutnohorská Kliknutím otevřete Dvojitým kliknutím zahrnete" at bounding box center [599, 293] width 107 height 46
click at [592, 202] on div "Zahrnout Domy Praha - Štěrboholy Ve výstavbě Pod areálem 577/47, 102 00 [GEOGRA…" at bounding box center [578, 261] width 939 height 471
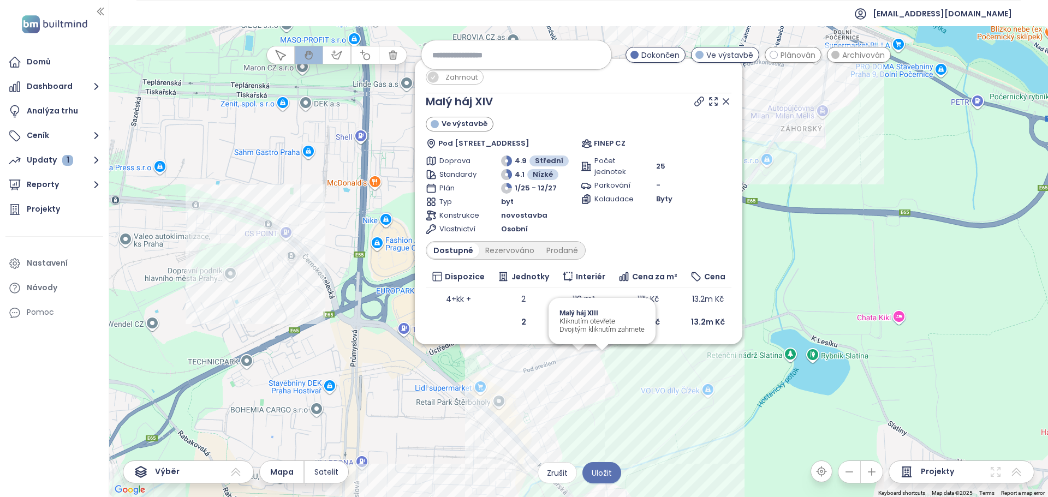
click at [606, 362] on div "Zahrnout Malý háj XIV Ve výstavbě Pod areálem 366/9, 102 00 [GEOGRAPHIC_DATA], …" at bounding box center [578, 261] width 939 height 471
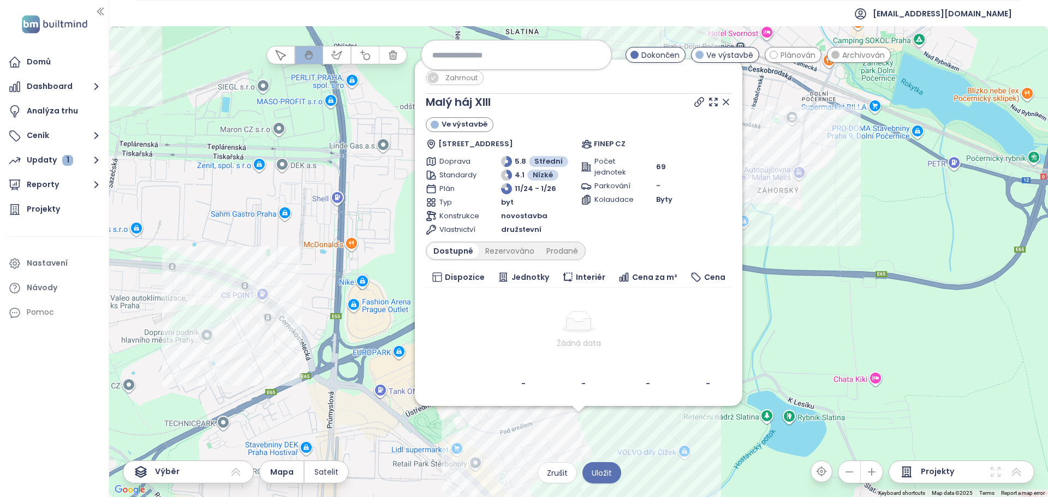
drag, startPoint x: 831, startPoint y: 322, endPoint x: 823, endPoint y: 330, distance: 12.0
click at [831, 321] on div "Zahrnout Malý háj XIII Ve výstavbě [GEOGRAPHIC_DATA] 18, 109 00 [GEOGRAPHIC_DAT…" at bounding box center [578, 261] width 939 height 471
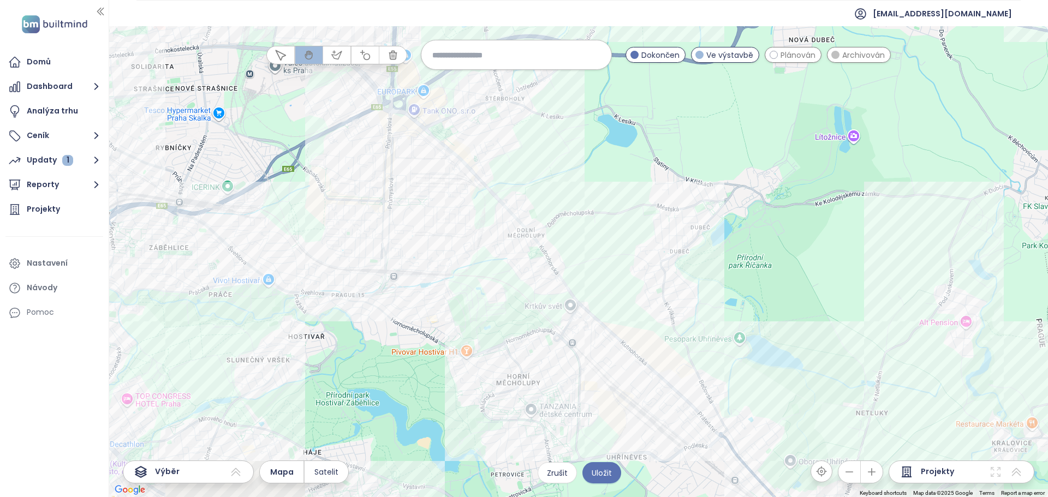
drag, startPoint x: 373, startPoint y: 318, endPoint x: 364, endPoint y: 146, distance: 172.2
click at [364, 146] on div at bounding box center [578, 261] width 939 height 471
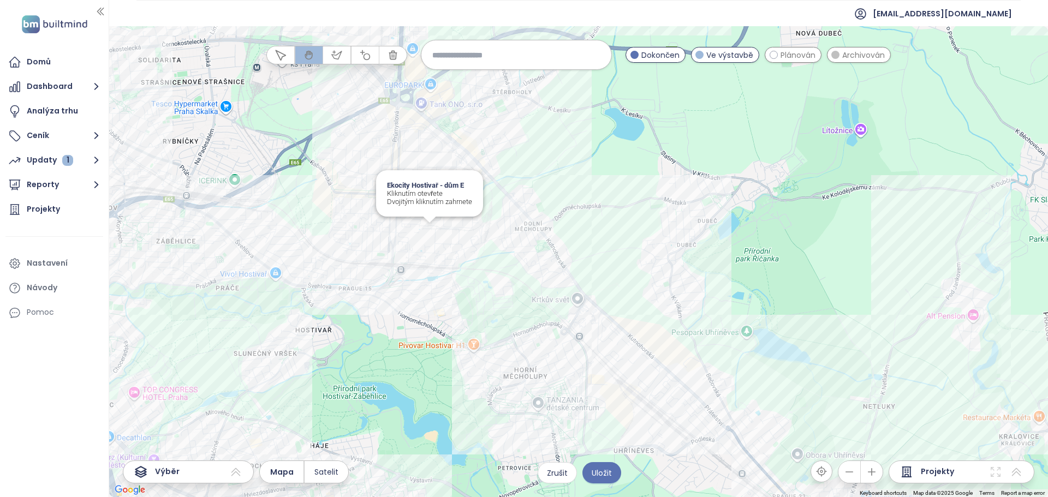
click at [426, 228] on div "Ekocity Hostivař - dům E Kliknutím otevřete Dvojitým kliknutím zahrnete" at bounding box center [578, 261] width 939 height 471
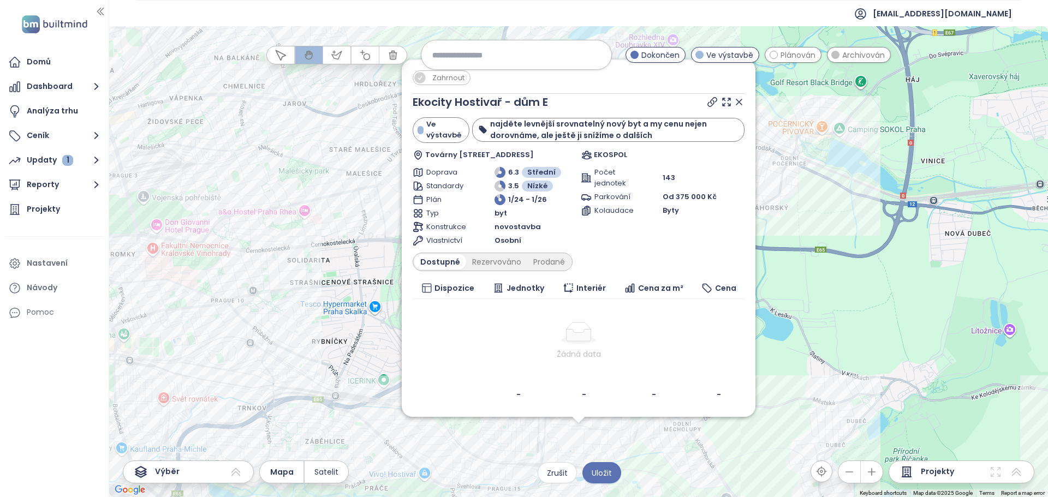
click at [804, 337] on div "Zahrnout Ekocity Hostivař - dům E Ve výstavbě najděte levnější srovnatelný nový…" at bounding box center [578, 261] width 939 height 471
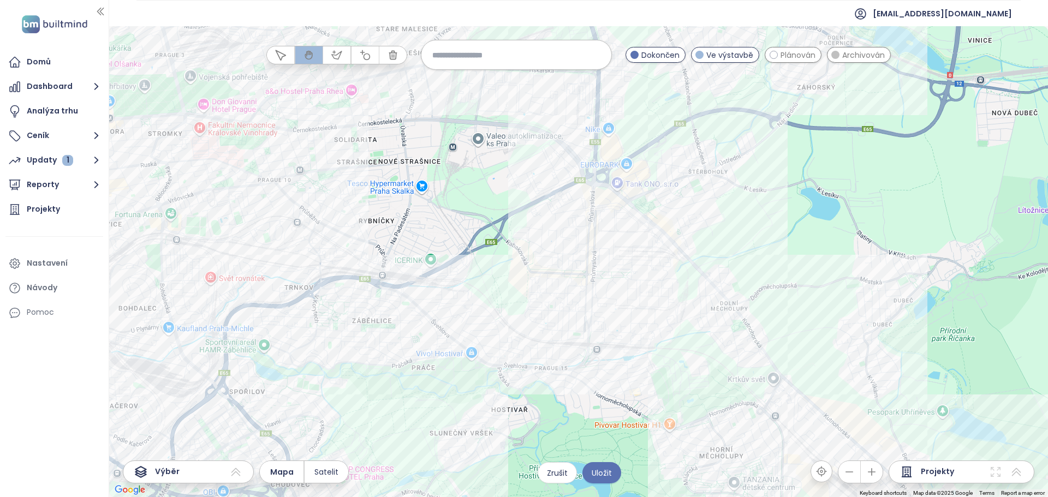
drag, startPoint x: 537, startPoint y: 325, endPoint x: 569, endPoint y: 238, distance: 92.6
click at [569, 238] on div at bounding box center [578, 261] width 939 height 471
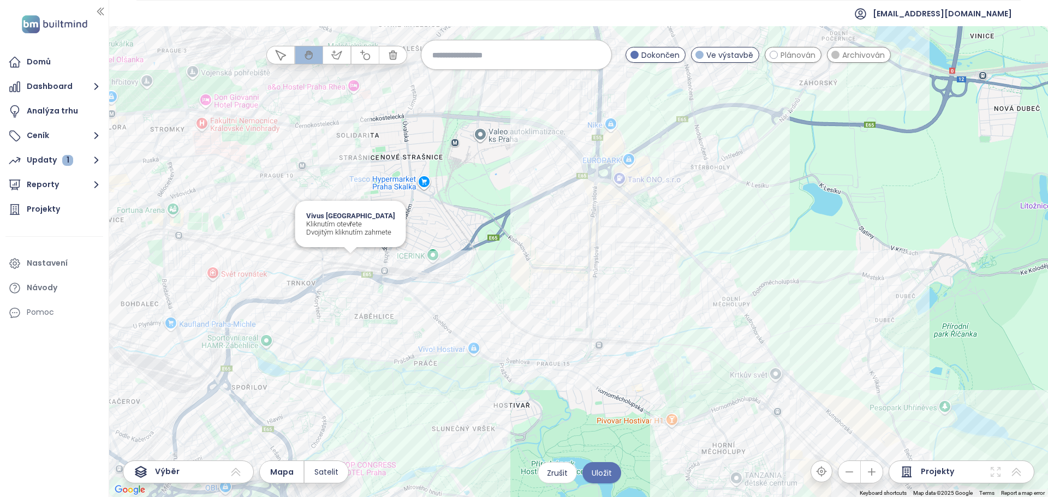
click at [350, 265] on div "Vivus Zahradní Město Kliknutím otevřete Dvojitým kliknutím zahrnete" at bounding box center [578, 261] width 939 height 471
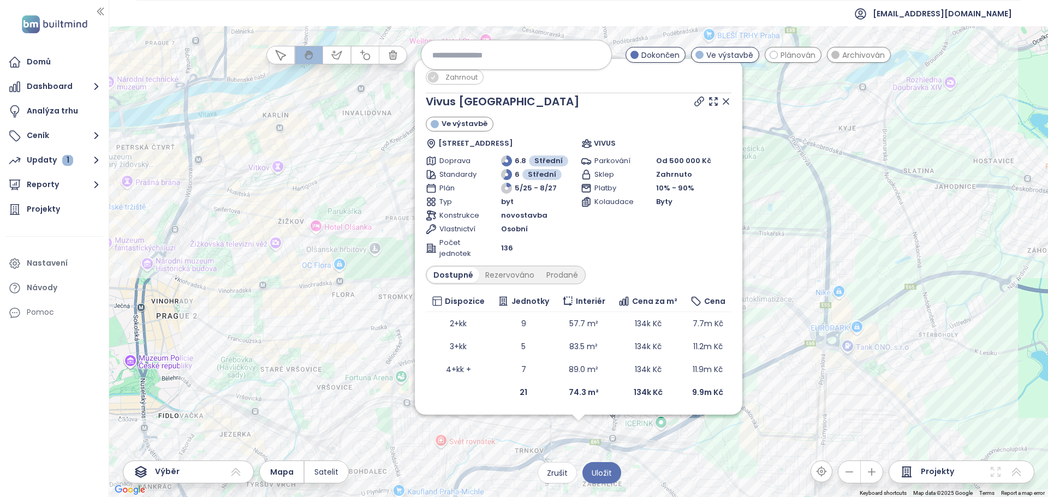
click at [451, 79] on span "Zahrnout" at bounding box center [461, 77] width 43 height 14
click at [818, 243] on div "Zahrnout Vivus [GEOGRAPHIC_DATA] Ve výstavbě [STREET_ADDRESS] VIVUS Doprava 6.8…" at bounding box center [578, 261] width 939 height 471
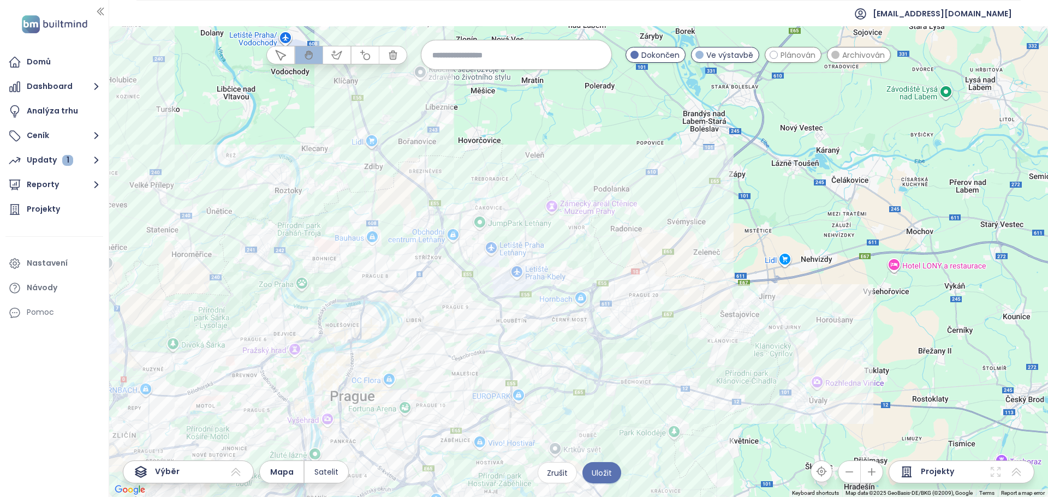
drag, startPoint x: 572, startPoint y: 331, endPoint x: 578, endPoint y: 368, distance: 37.5
click at [577, 373] on div at bounding box center [578, 261] width 939 height 471
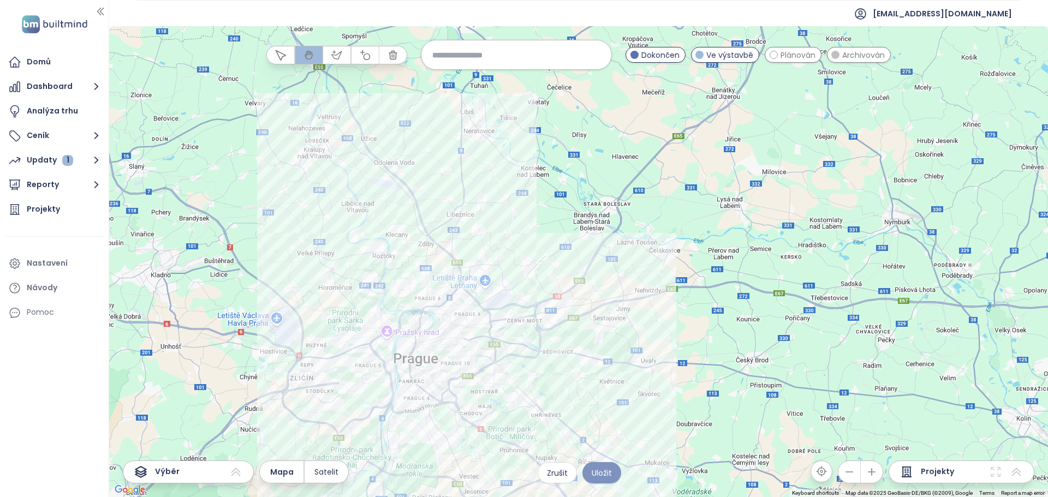
click at [609, 474] on span "Uložit" at bounding box center [602, 473] width 20 height 12
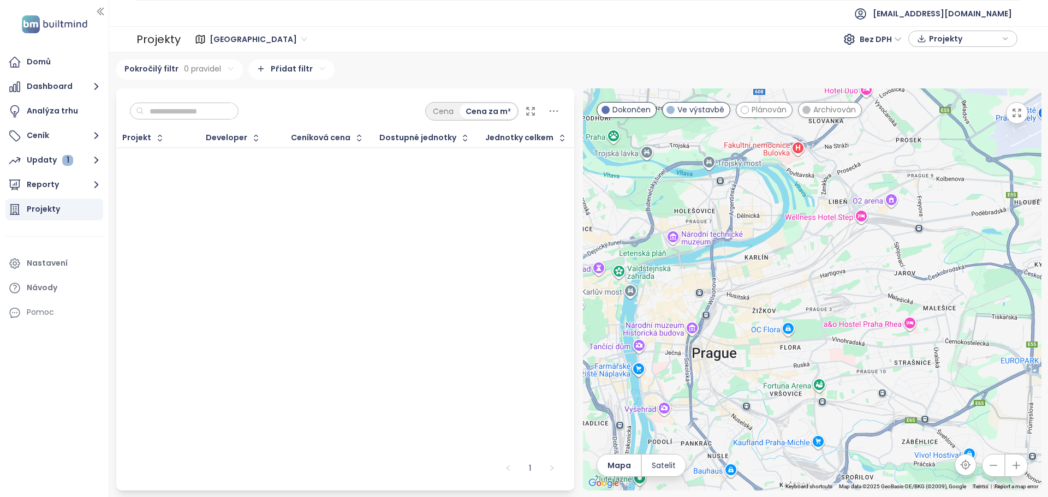
drag, startPoint x: 416, startPoint y: 317, endPoint x: 409, endPoint y: 310, distance: 9.7
click at [417, 317] on div "Projekt Developer Ceníková cena Dostupné jednotky Jednotky celkem To pick up a …" at bounding box center [345, 291] width 459 height 325
click at [26, 183] on button "Reporty" at bounding box center [54, 185] width 98 height 22
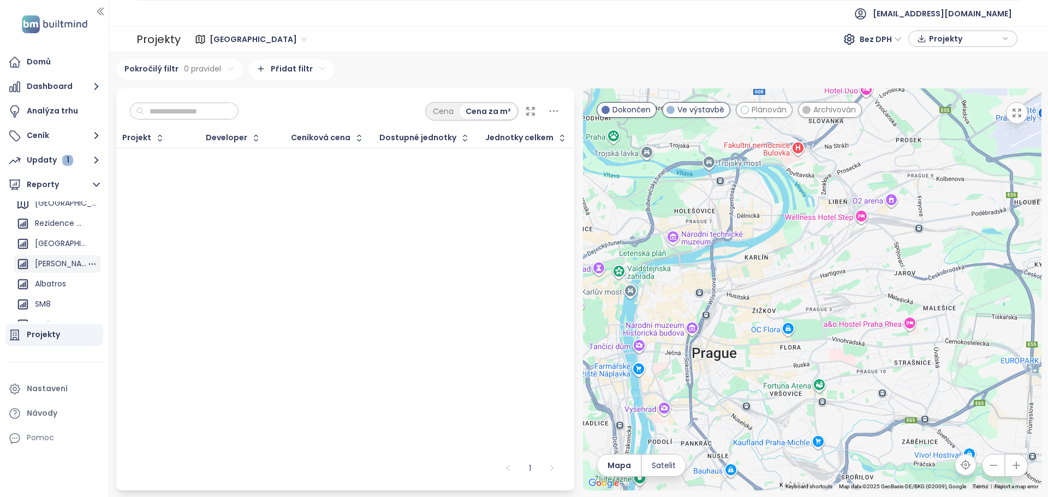
scroll to position [39, 0]
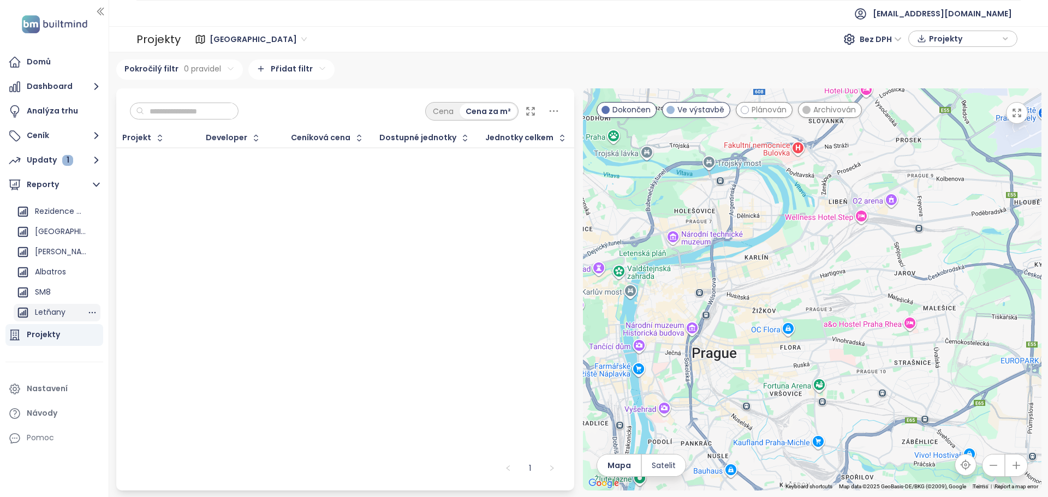
click at [46, 310] on div "Letňany" at bounding box center [50, 313] width 31 height 14
